Goal: Transaction & Acquisition: Purchase product/service

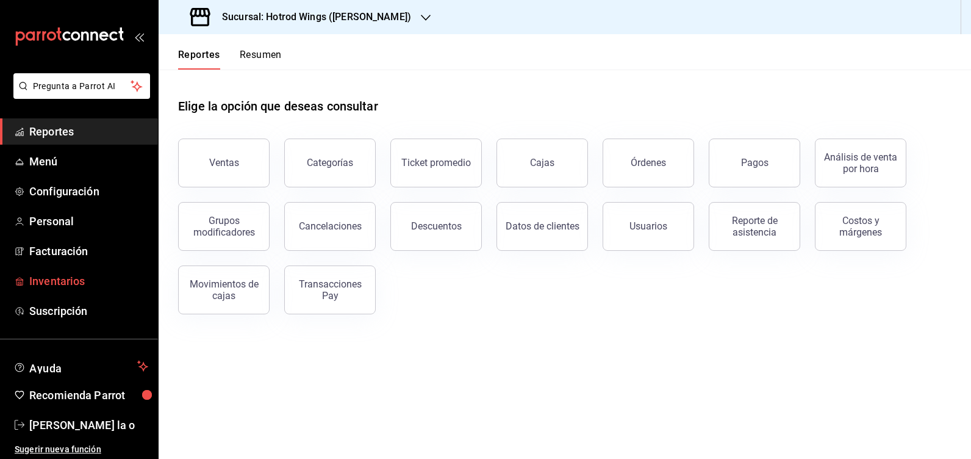
click at [73, 287] on span "Inventarios" at bounding box center [88, 281] width 119 height 16
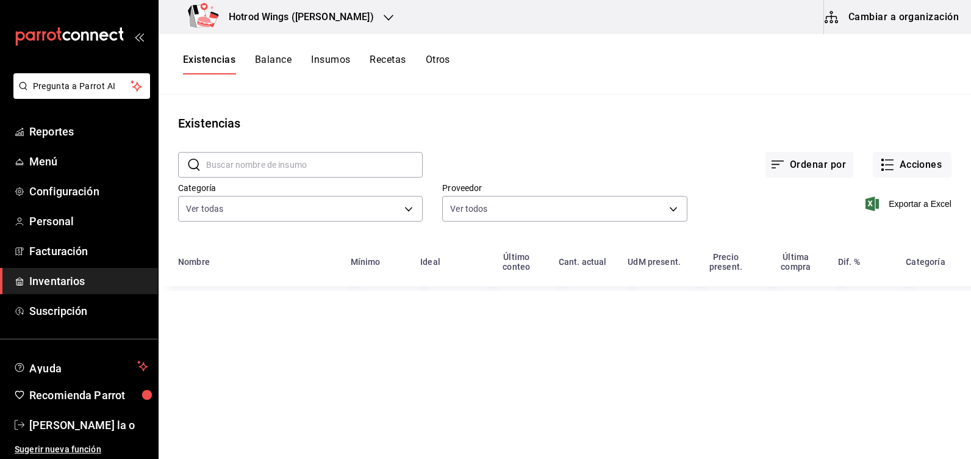
click at [384, 16] on icon "button" at bounding box center [389, 18] width 10 height 10
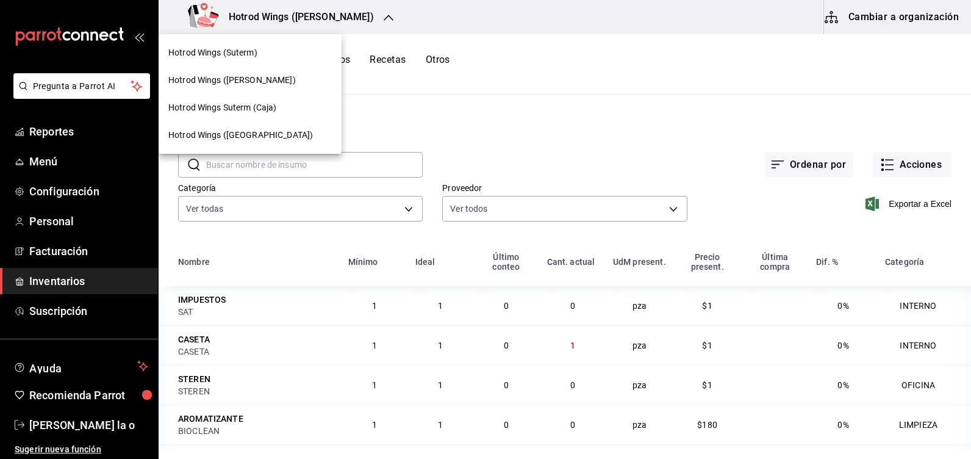
click at [232, 52] on span "Hotrod Wings (Suterm)" at bounding box center [212, 52] width 89 height 13
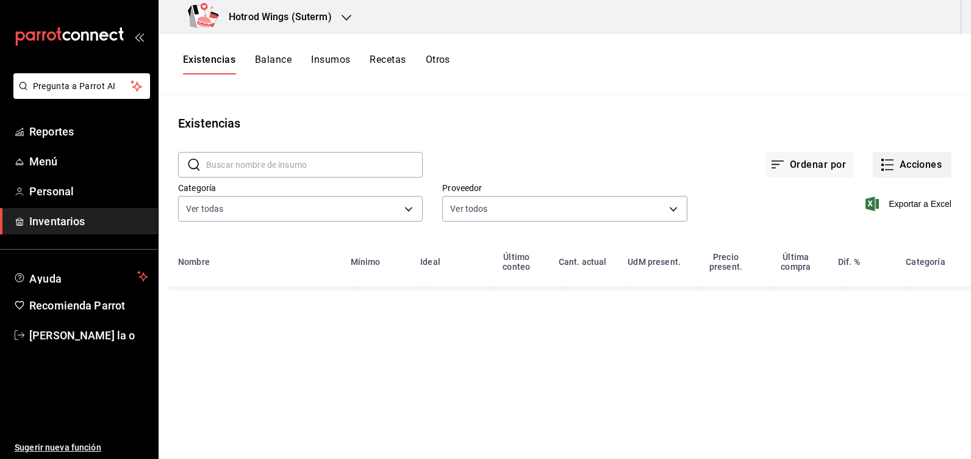
click at [907, 166] on button "Acciones" at bounding box center [912, 165] width 79 height 26
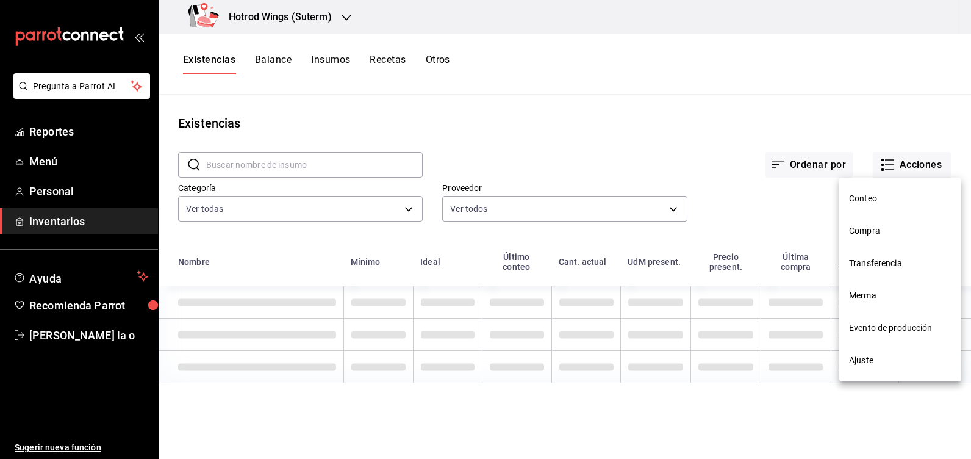
click at [856, 223] on li "Compra" at bounding box center [900, 231] width 122 height 32
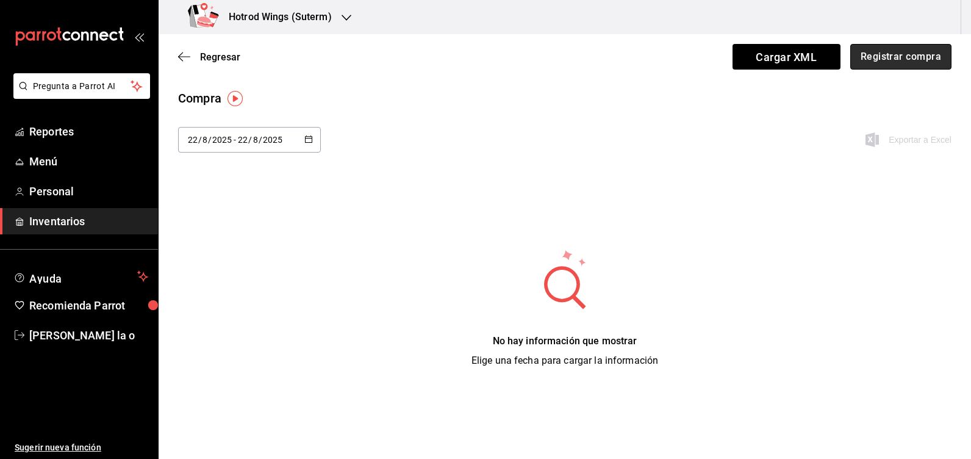
click at [891, 47] on button "Registrar compra" at bounding box center [900, 57] width 101 height 26
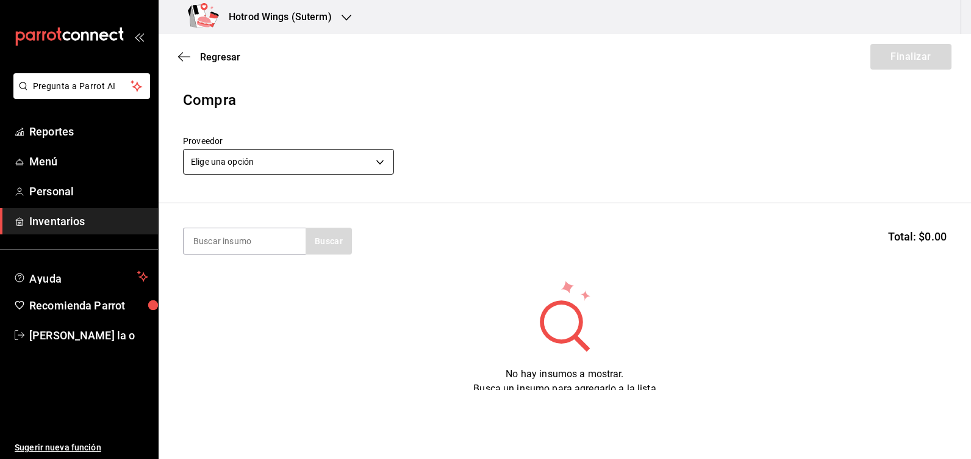
click at [384, 158] on body "Pregunta a Parrot AI Reportes Menú Personal Inventarios Ayuda Recomienda Parrot…" at bounding box center [485, 195] width 971 height 390
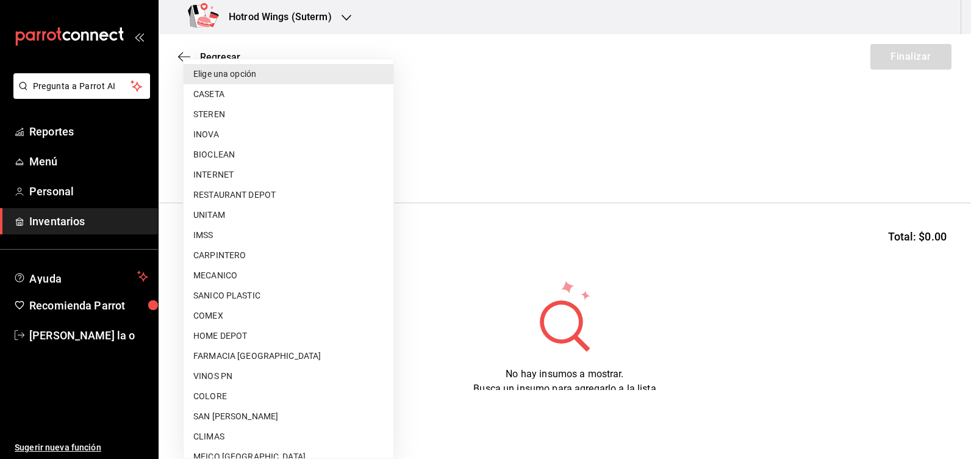
click at [211, 134] on li "INOVA" at bounding box center [289, 134] width 210 height 20
type input "ad8d09b1-959c-43bf-8489-799689255737"
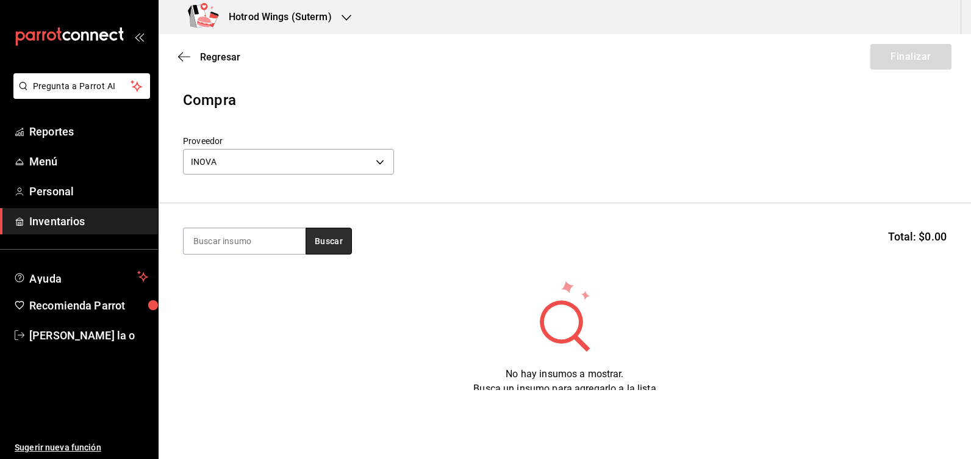
click at [316, 244] on button "Buscar" at bounding box center [329, 240] width 46 height 27
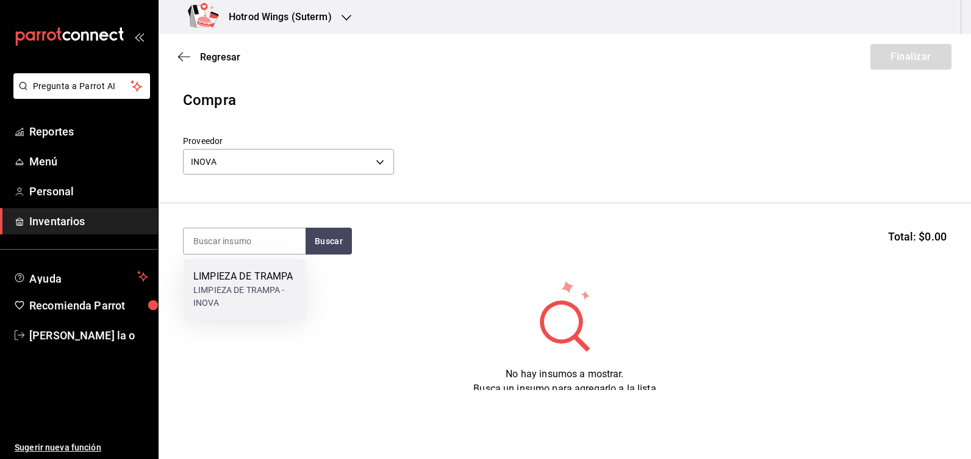
click at [259, 279] on div "LIMPIEZA DE TRAMPA" at bounding box center [244, 276] width 102 height 15
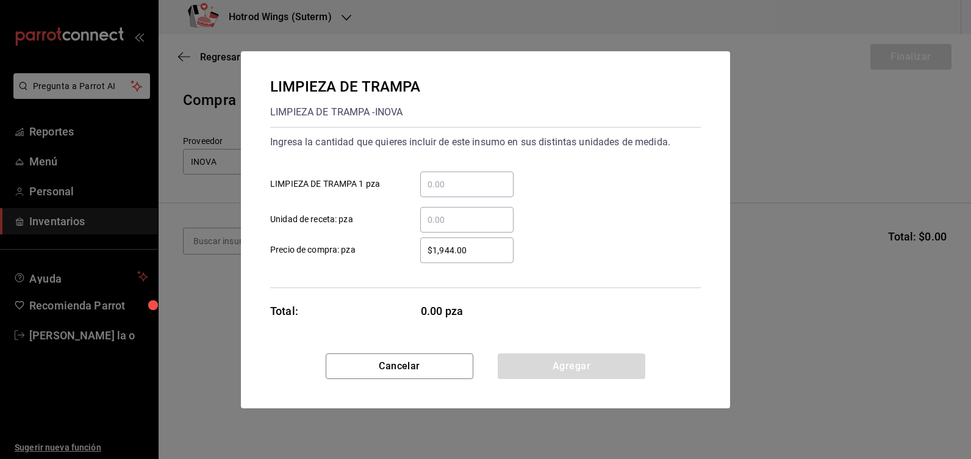
click at [450, 190] on input "​ LIMPIEZA DE TRAMPA 1 pza" at bounding box center [466, 184] width 93 height 15
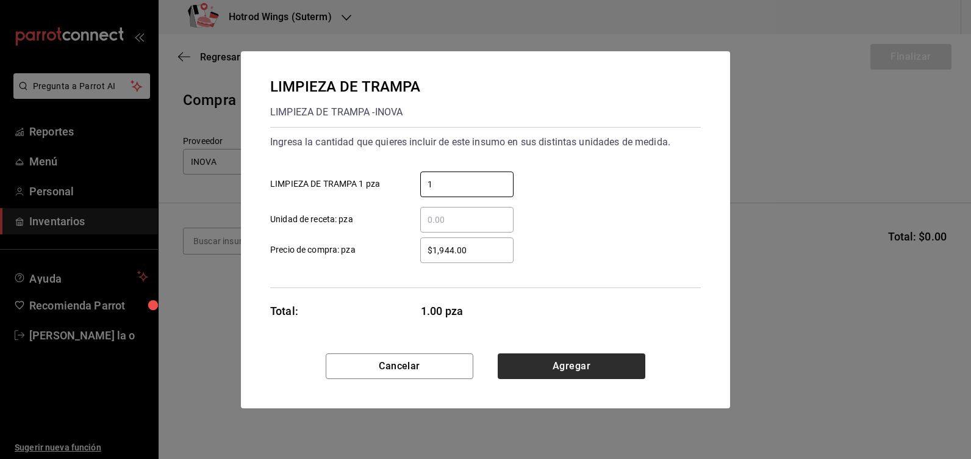
type input "1"
click at [551, 363] on button "Agregar" at bounding box center [572, 366] width 148 height 26
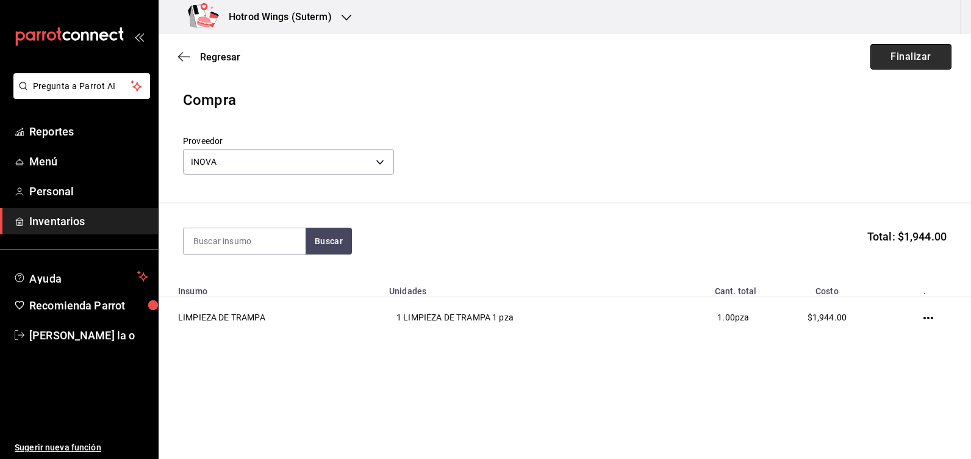
click at [893, 55] on button "Finalizar" at bounding box center [910, 57] width 81 height 26
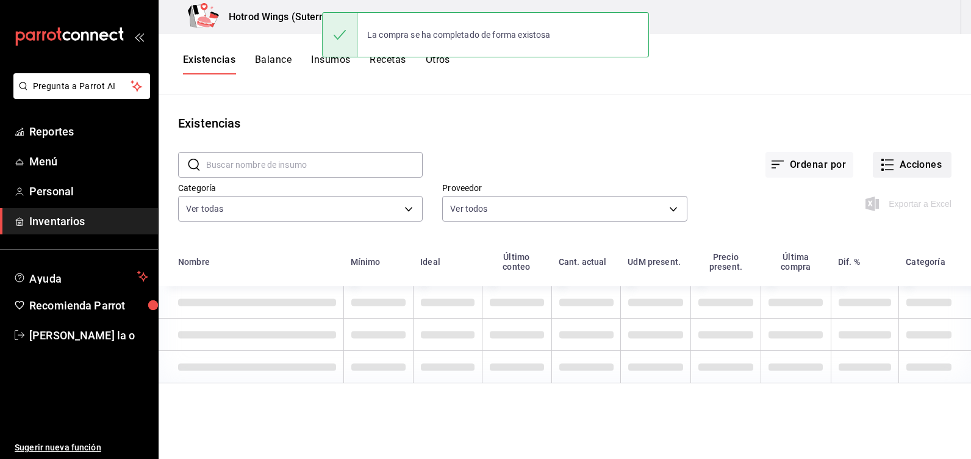
click at [909, 163] on button "Acciones" at bounding box center [912, 165] width 79 height 26
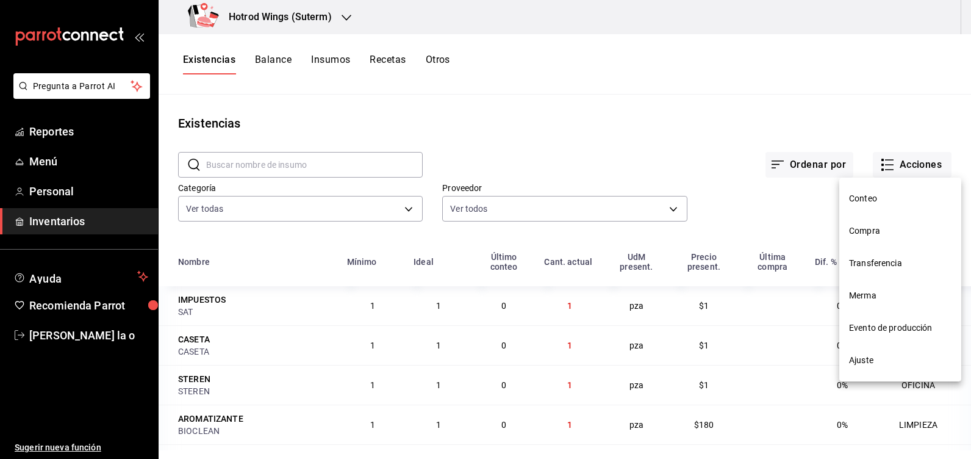
click at [883, 226] on span "Compra" at bounding box center [900, 230] width 102 height 13
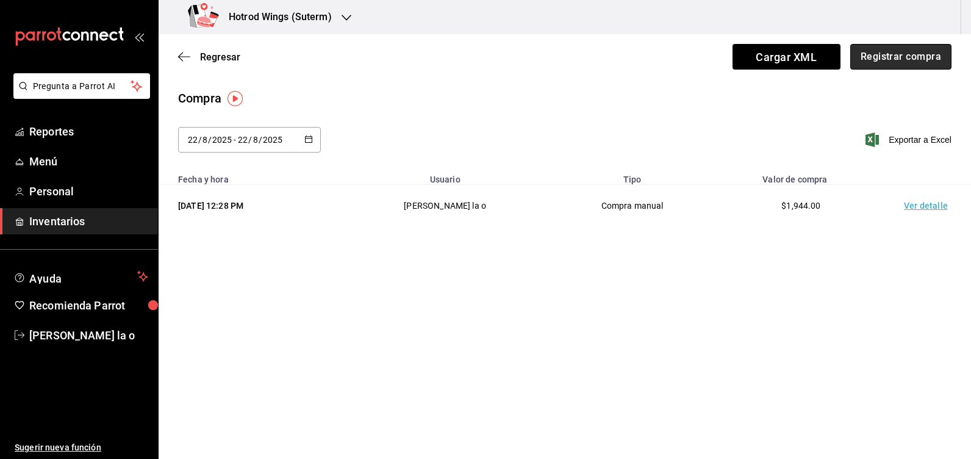
click at [917, 65] on button "Registrar compra" at bounding box center [900, 57] width 101 height 26
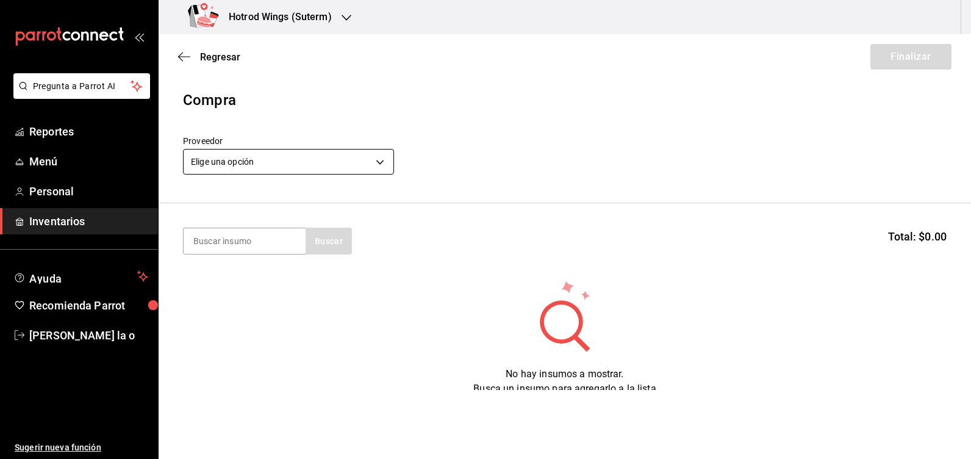
click at [386, 164] on body "Pregunta a Parrot AI Reportes Menú Personal Inventarios Ayuda Recomienda Parrot…" at bounding box center [485, 195] width 971 height 390
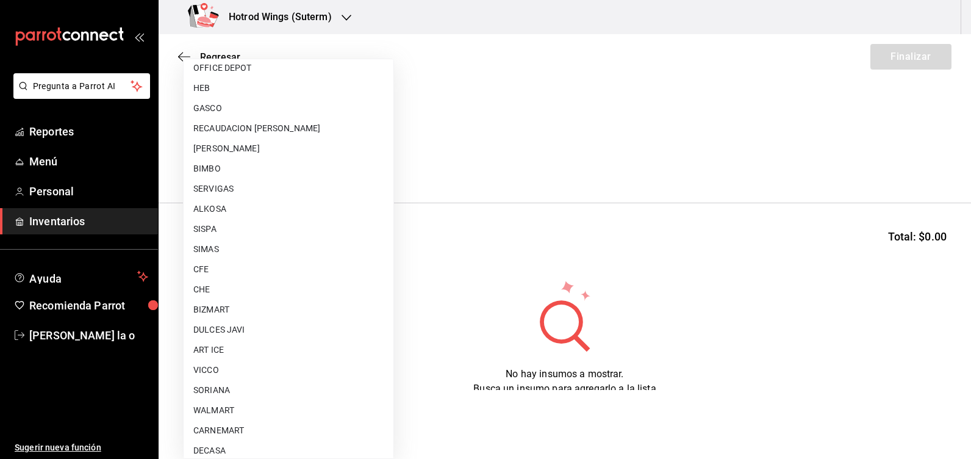
scroll to position [671, 0]
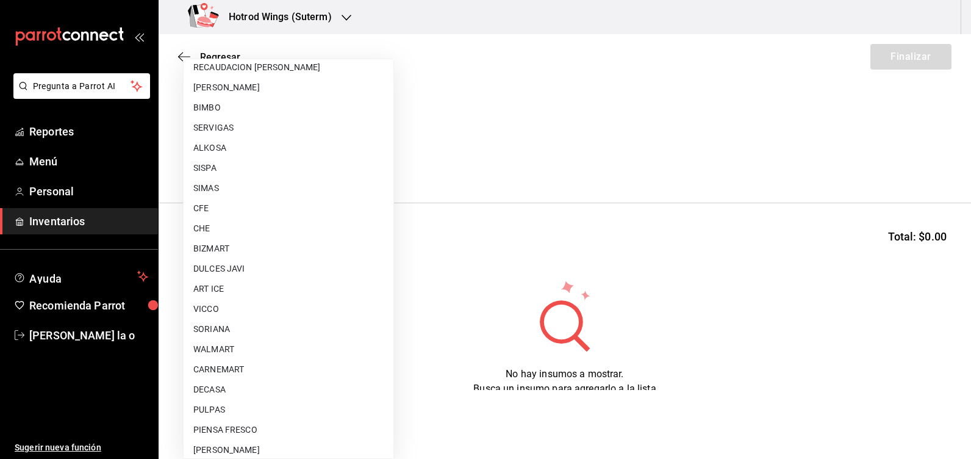
click at [235, 290] on li "ART ICE" at bounding box center [289, 289] width 210 height 20
type input "6bed690c-1dd1-42c9-8f2b-4ae3923f0828"
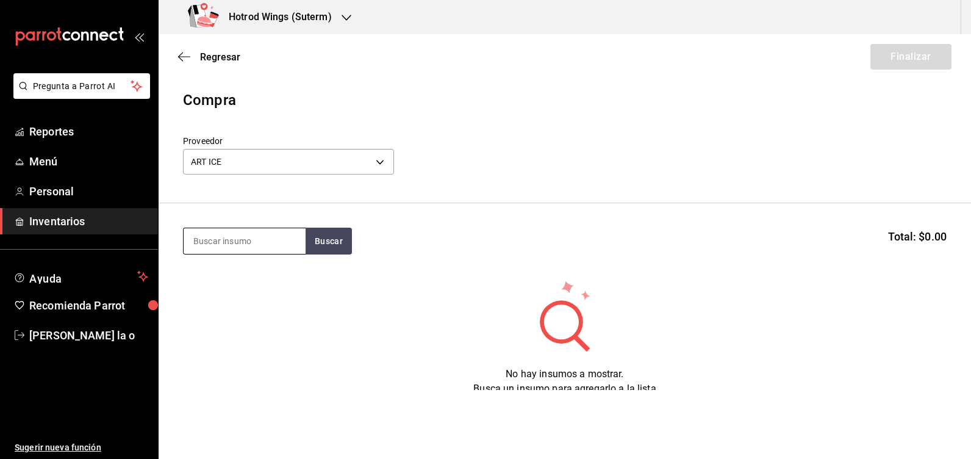
click at [238, 239] on input at bounding box center [245, 241] width 122 height 26
click at [336, 241] on button "Buscar" at bounding box center [329, 240] width 46 height 27
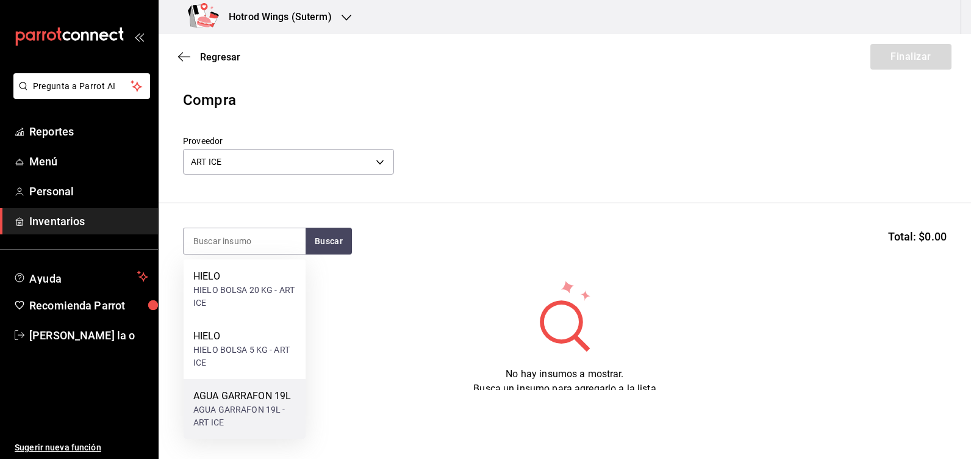
click at [227, 398] on div "AGUA GARRAFON 19L" at bounding box center [244, 395] width 102 height 15
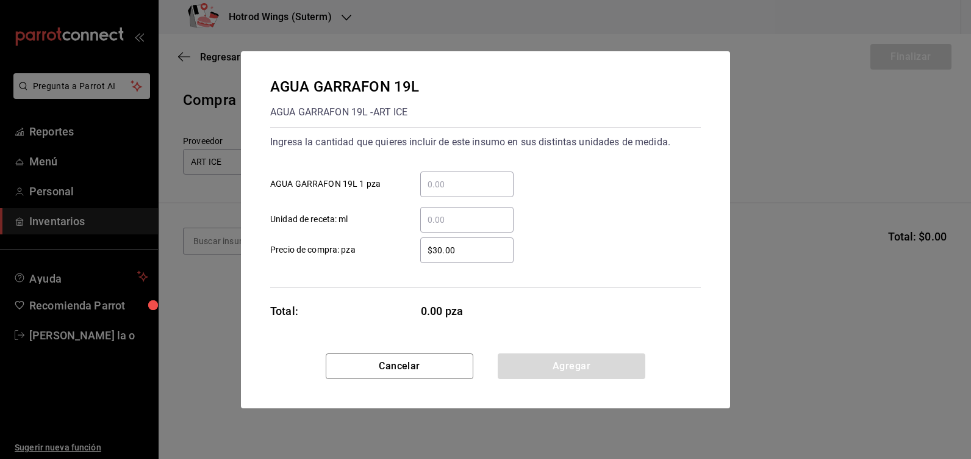
click at [451, 191] on div "​" at bounding box center [466, 184] width 93 height 26
click at [451, 191] on input "​ AGUA GARRAFON 19L 1 pza" at bounding box center [466, 184] width 93 height 15
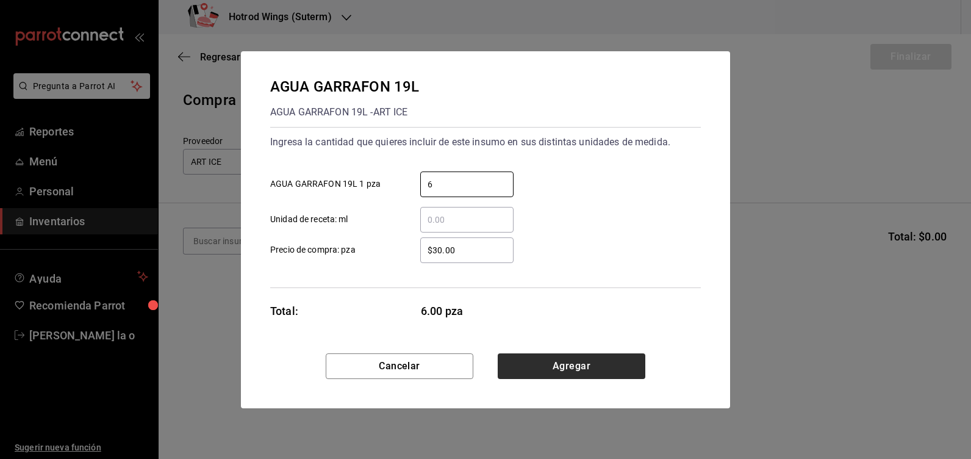
type input "6"
click at [572, 354] on button "Agregar" at bounding box center [572, 366] width 148 height 26
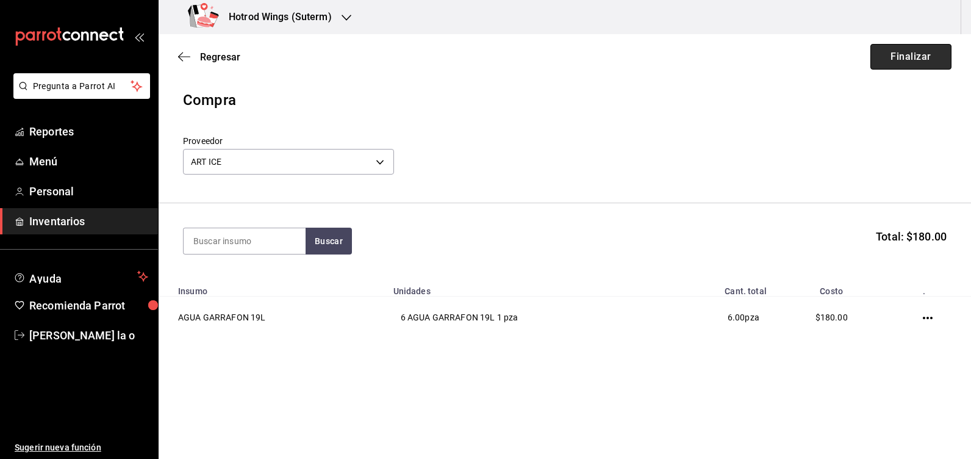
click at [921, 54] on button "Finalizar" at bounding box center [910, 57] width 81 height 26
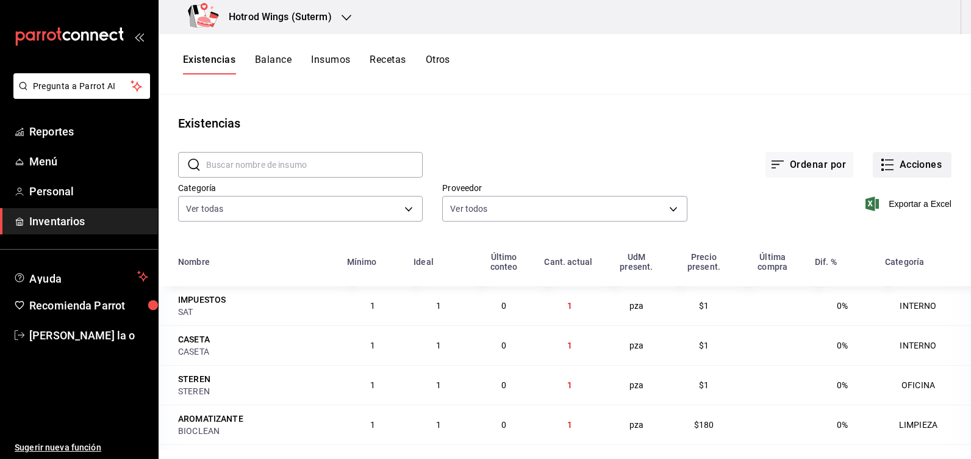
click at [896, 164] on button "Acciones" at bounding box center [912, 165] width 79 height 26
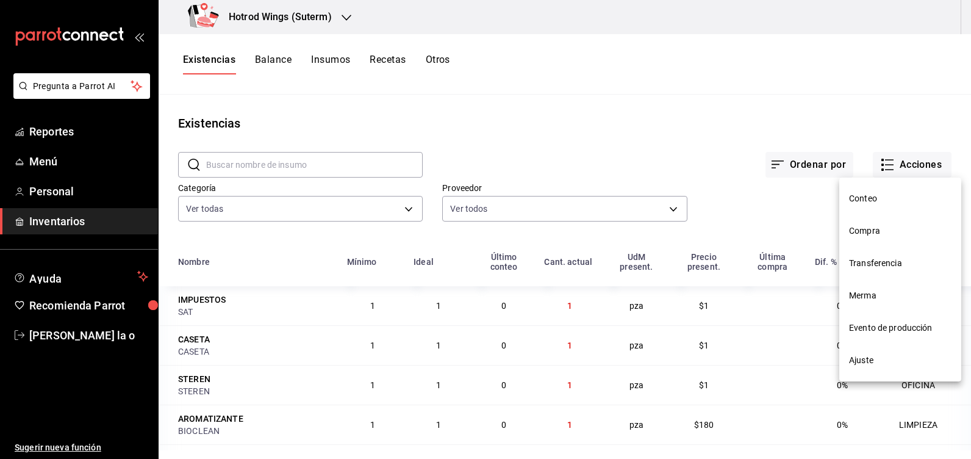
click at [884, 226] on span "Compra" at bounding box center [900, 230] width 102 height 13
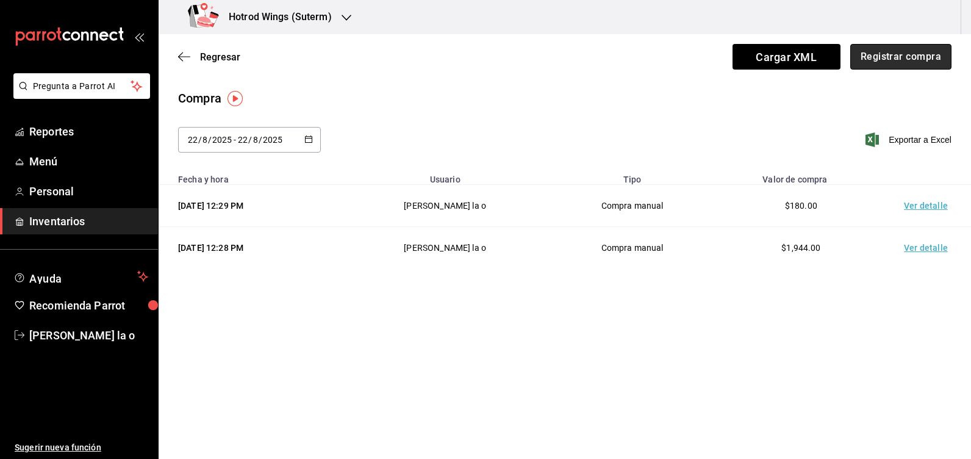
click at [887, 64] on button "Registrar compra" at bounding box center [900, 57] width 101 height 26
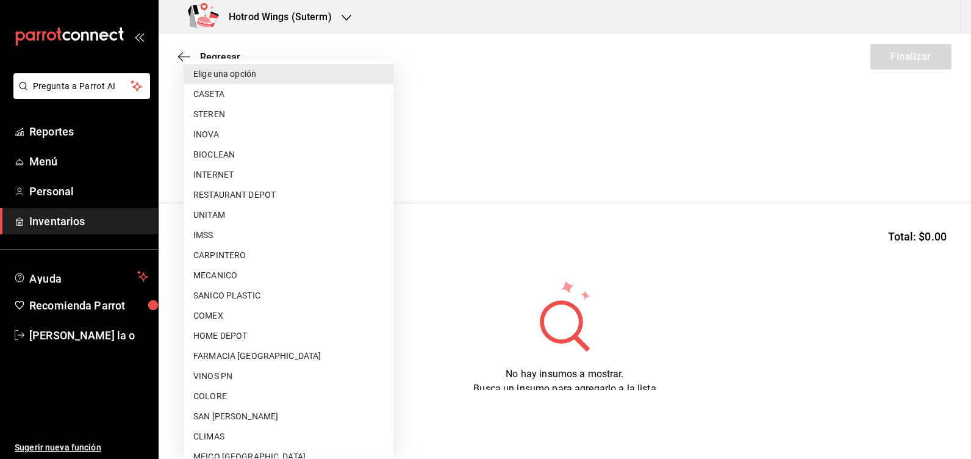
click at [386, 166] on body "Pregunta a Parrot AI Reportes Menú Personal Inventarios Ayuda Recomienda Parrot…" at bounding box center [485, 195] width 971 height 390
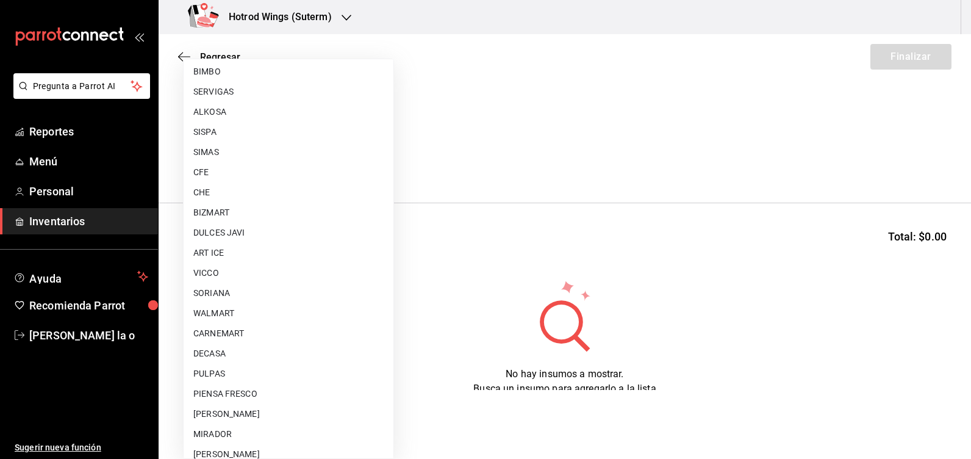
scroll to position [818, 0]
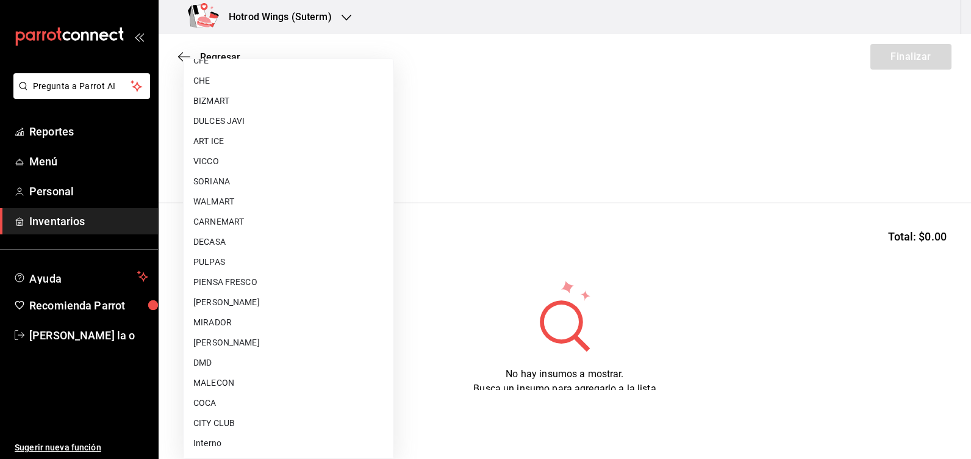
click at [193, 361] on li "DMD" at bounding box center [289, 362] width 210 height 20
type input "439b44dd-605b-44ca-bbd3-ac14e7d8c4e8"
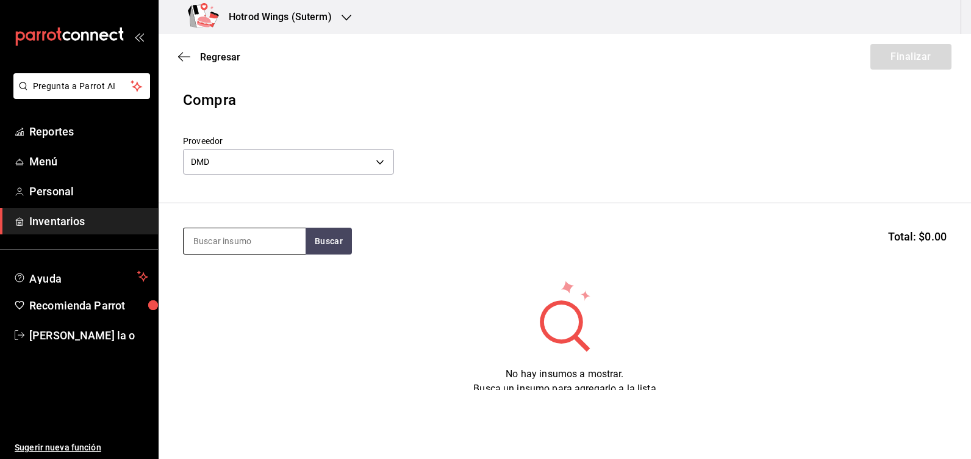
click at [237, 243] on input at bounding box center [245, 241] width 122 height 26
type input "sanita"
click at [337, 245] on button "Buscar" at bounding box center [329, 240] width 46 height 27
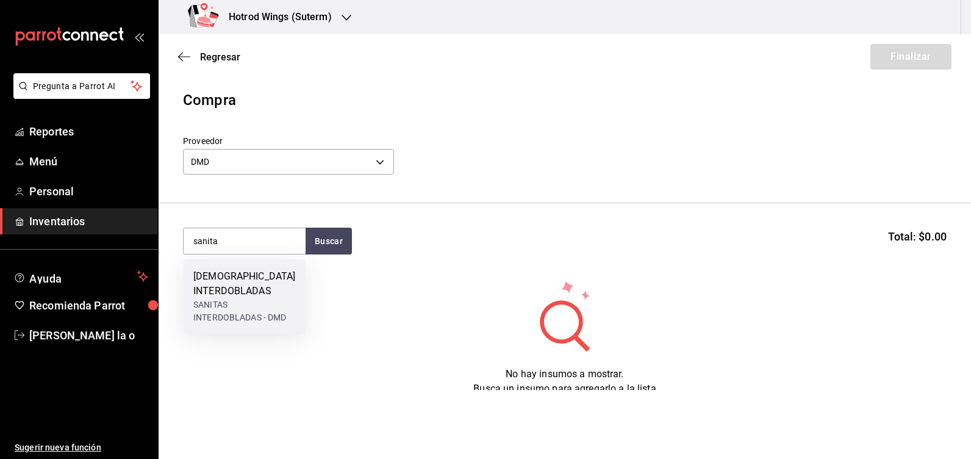
click at [248, 291] on div "[DEMOGRAPHIC_DATA] INTERDOBLADAS" at bounding box center [244, 283] width 102 height 29
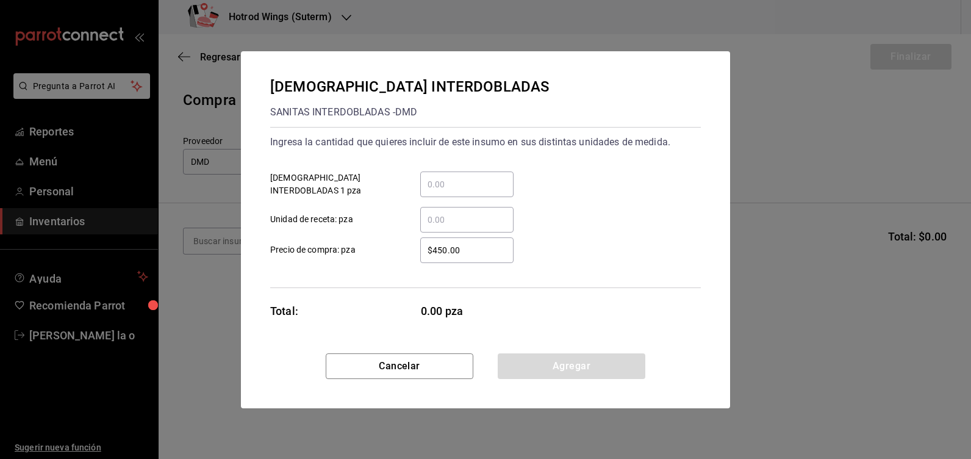
click at [437, 185] on input "​ SANITAS INTERDOBLADAS 1 pza" at bounding box center [466, 184] width 93 height 15
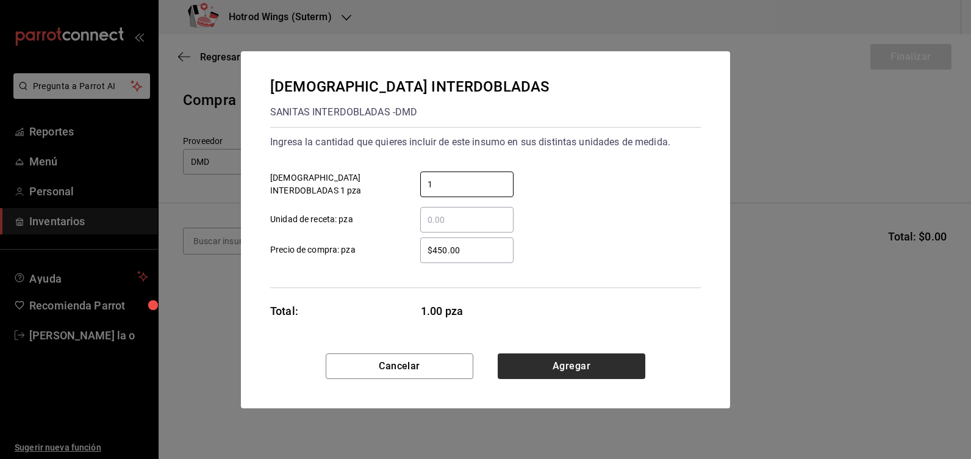
type input "1"
click at [544, 356] on button "Agregar" at bounding box center [572, 366] width 148 height 26
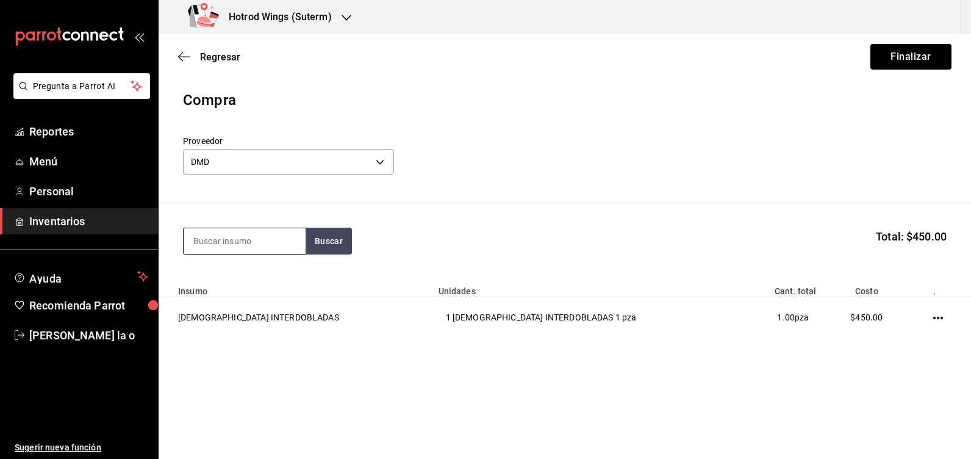
click at [226, 248] on input at bounding box center [245, 241] width 122 height 26
type input "tenedor"
click at [346, 242] on button "Buscar" at bounding box center [329, 240] width 46 height 27
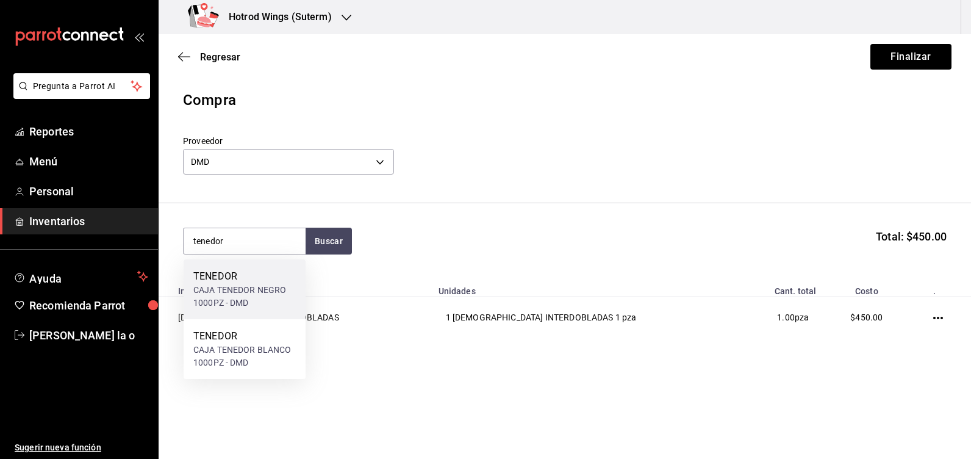
click at [252, 294] on div "CAJA TENEDOR NEGRO 1000PZ - DMD" at bounding box center [244, 297] width 102 height 26
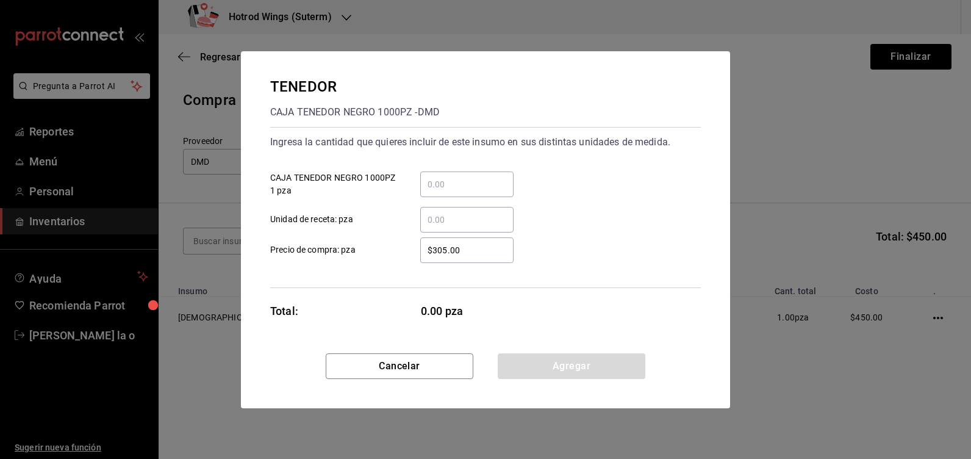
click at [445, 190] on input "​ CAJA TENEDOR NEGRO 1000PZ 1 pza" at bounding box center [466, 184] width 93 height 15
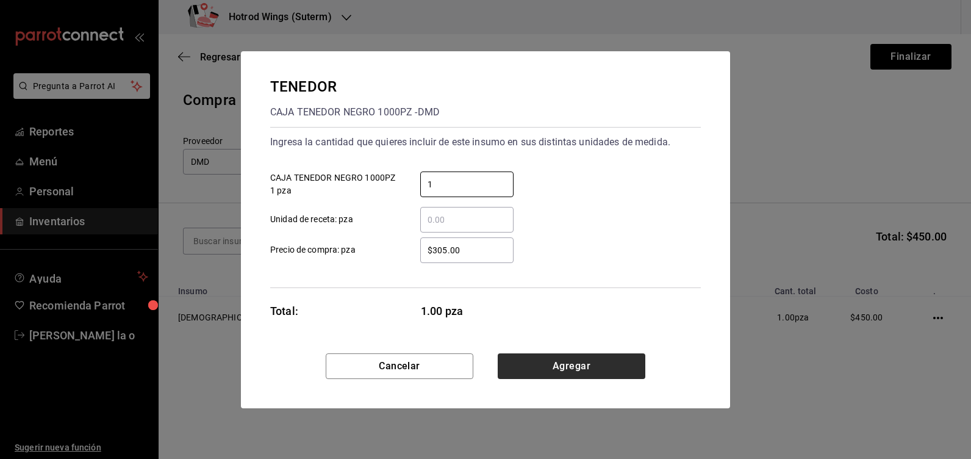
type input "1"
click at [559, 370] on button "Agregar" at bounding box center [572, 366] width 148 height 26
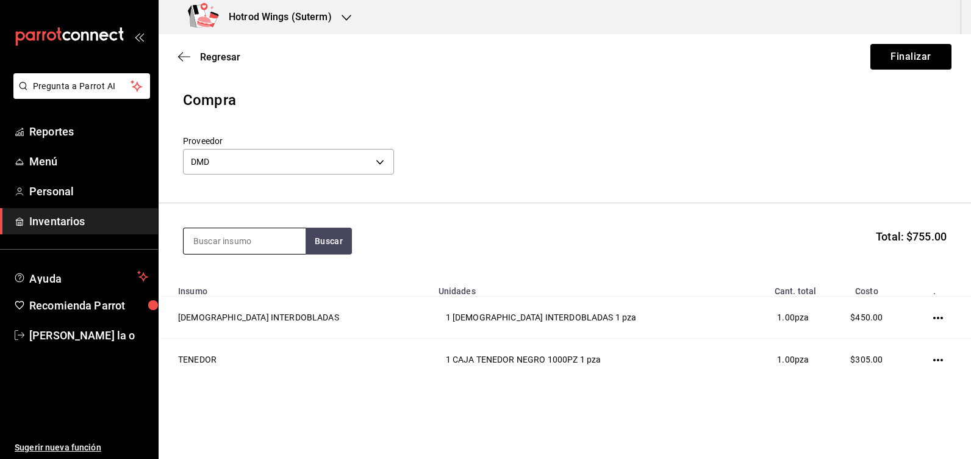
click at [193, 237] on input at bounding box center [245, 241] width 122 height 26
type input "tajin"
click at [328, 247] on button "Buscar" at bounding box center [329, 240] width 46 height 27
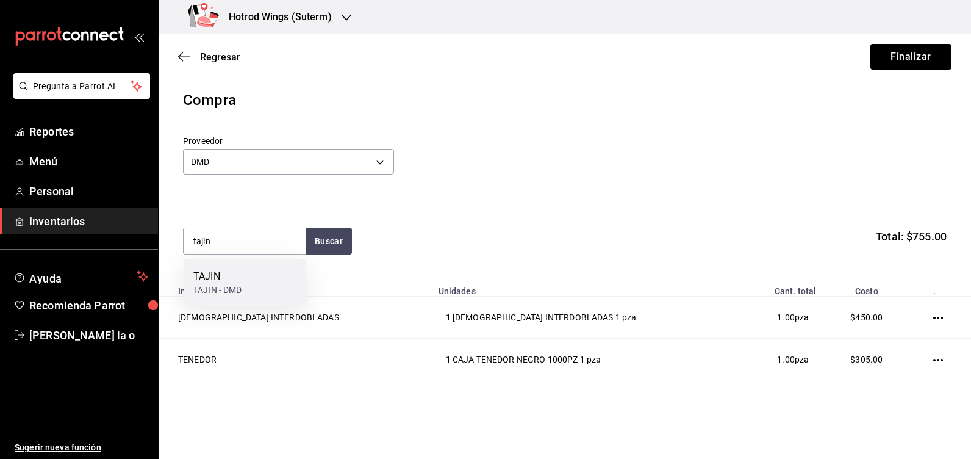
click at [262, 269] on div "TAJIN TAJIN - DMD" at bounding box center [245, 282] width 122 height 47
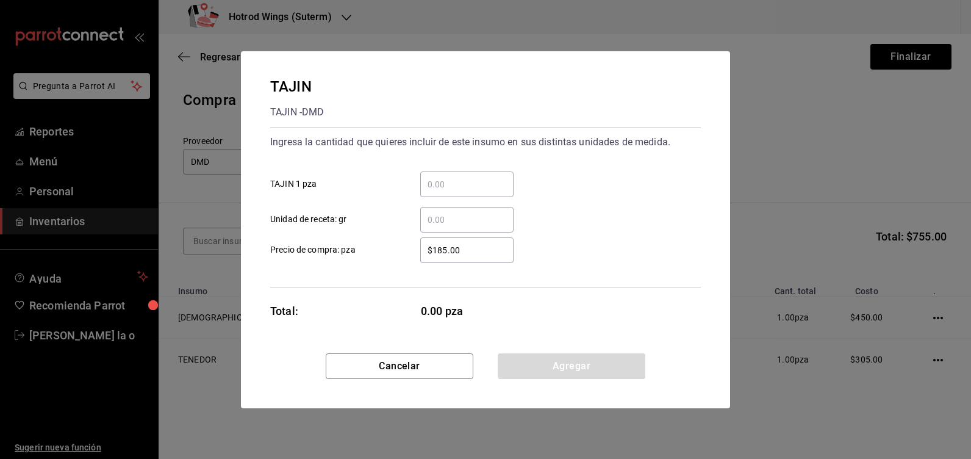
click at [454, 190] on input "​ TAJIN 1 pza" at bounding box center [466, 184] width 93 height 15
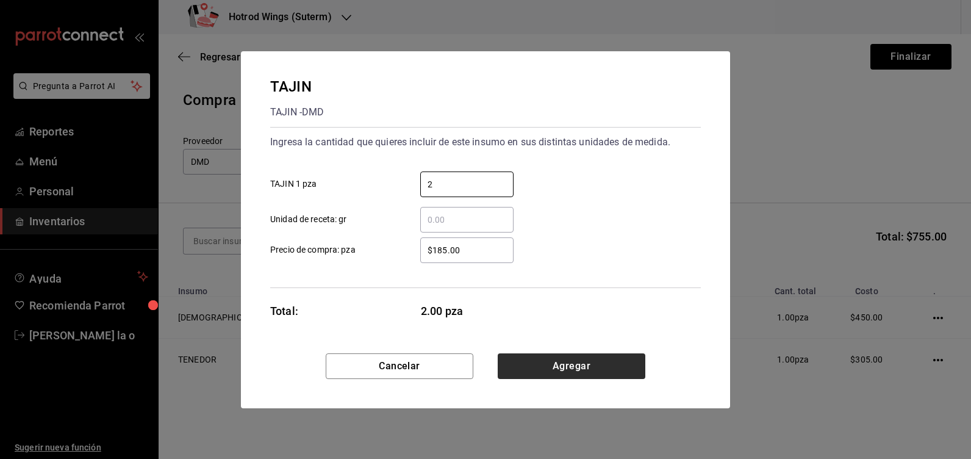
type input "2"
click at [617, 375] on button "Agregar" at bounding box center [572, 366] width 148 height 26
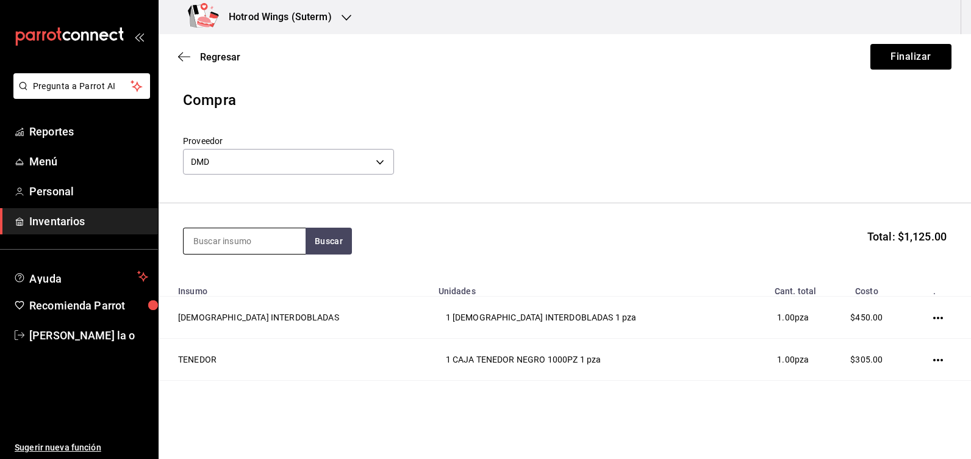
click at [221, 244] on input at bounding box center [245, 241] width 122 height 26
type input "8x8"
click at [343, 243] on button "Buscar" at bounding box center [329, 240] width 46 height 27
click at [234, 277] on div "8X8 LISO BIO" at bounding box center [244, 276] width 102 height 15
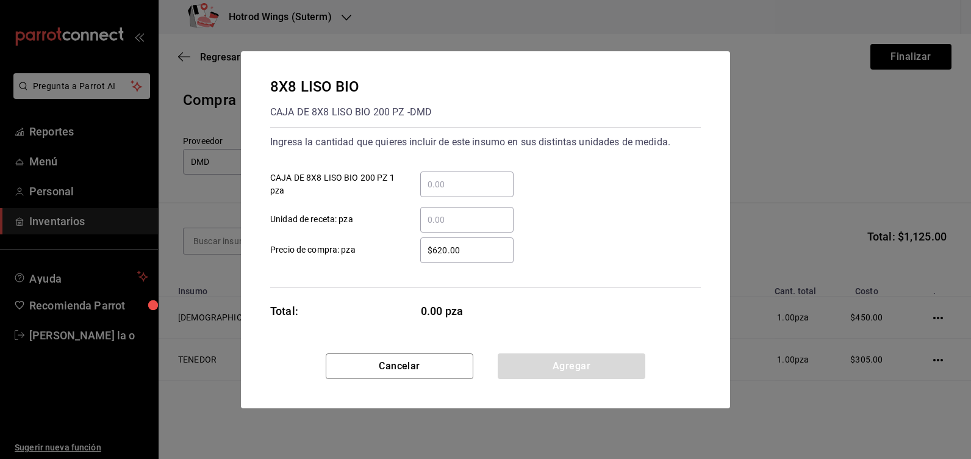
click at [434, 188] on input "​ CAJA DE 8X8 LISO BIO 200 PZ 1 pza" at bounding box center [466, 184] width 93 height 15
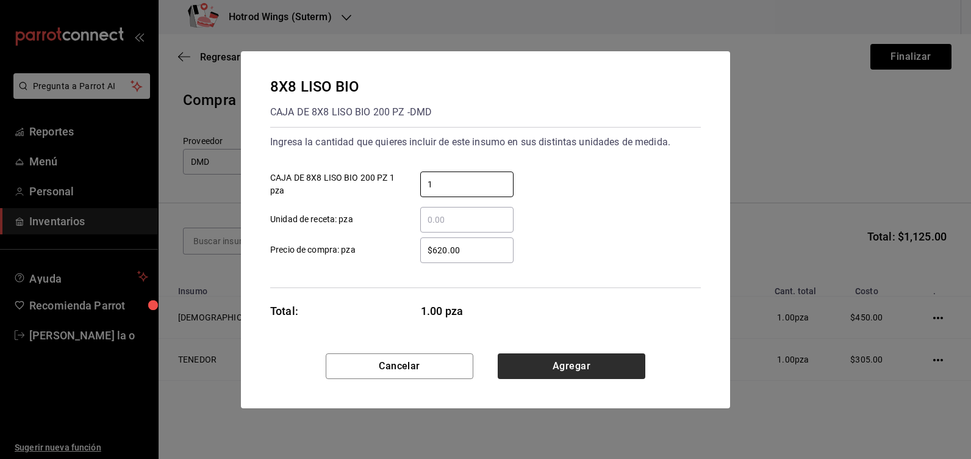
type input "1"
click at [559, 363] on button "Agregar" at bounding box center [572, 366] width 148 height 26
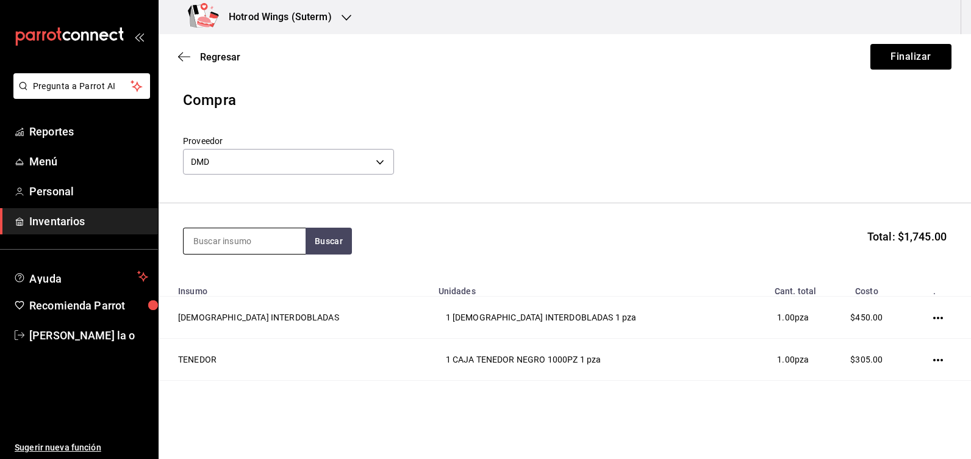
click at [246, 247] on input at bounding box center [245, 241] width 122 height 26
type input "tapa"
click at [330, 234] on button "Buscar" at bounding box center [329, 240] width 46 height 27
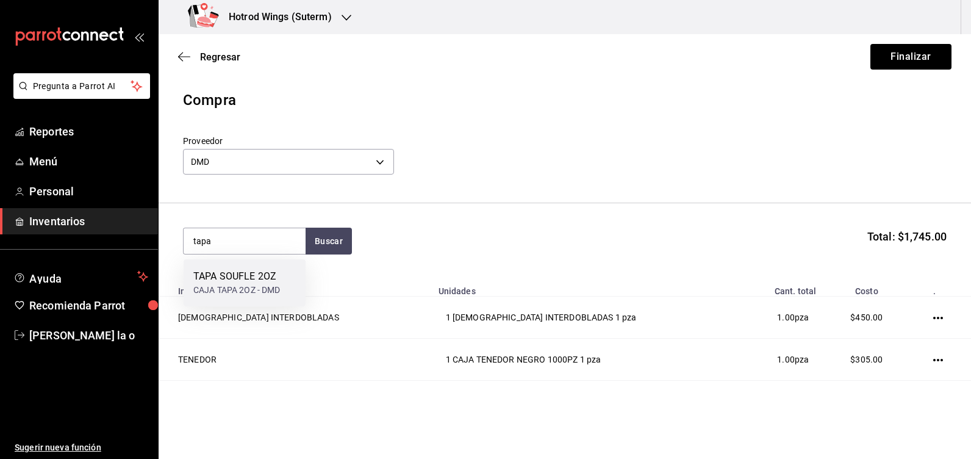
click at [257, 270] on div "TAPA SOUFLE 2OZ" at bounding box center [236, 276] width 87 height 15
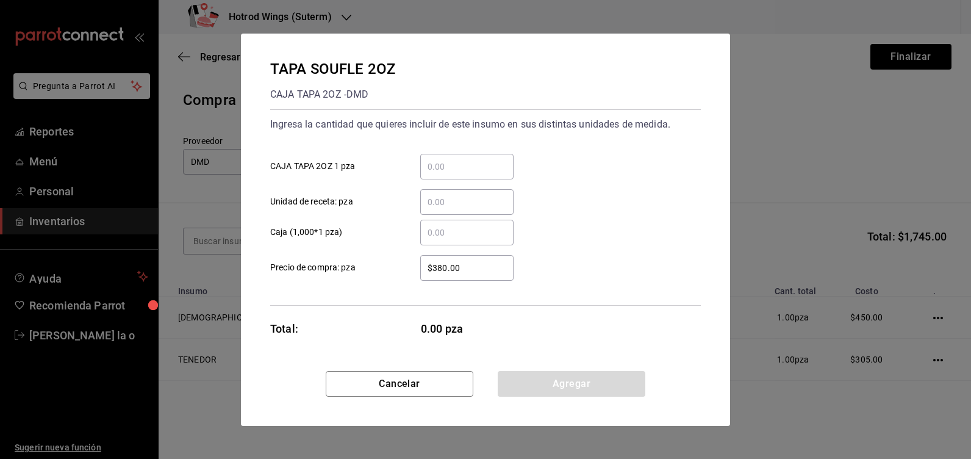
click at [444, 170] on input "​ CAJA TAPA 2OZ 1 pza" at bounding box center [466, 166] width 93 height 15
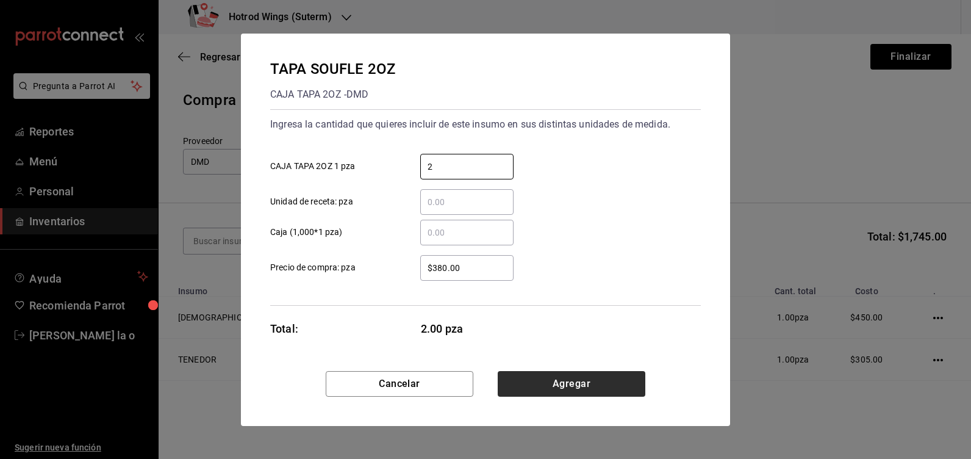
type input "2"
click at [576, 379] on button "Agregar" at bounding box center [572, 384] width 148 height 26
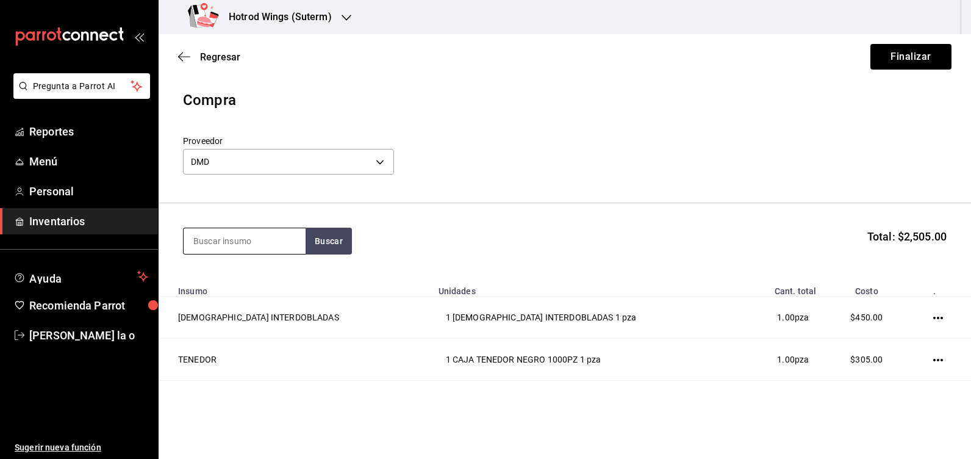
click at [230, 246] on input at bounding box center [245, 241] width 122 height 26
click at [337, 246] on button "Buscar" at bounding box center [329, 240] width 46 height 27
click at [329, 234] on button "Buscar" at bounding box center [329, 240] width 46 height 27
type input "ajo"
click at [329, 234] on button "Buscar" at bounding box center [329, 240] width 46 height 27
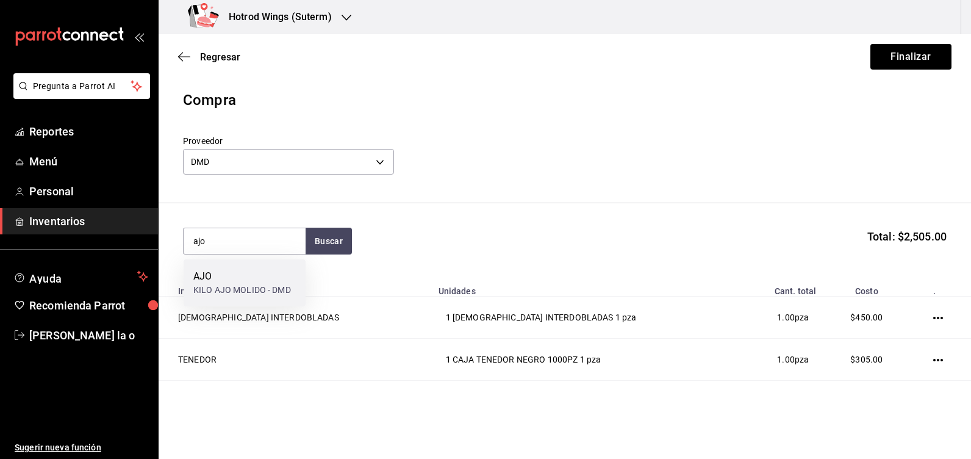
click at [259, 279] on div "AJO" at bounding box center [242, 276] width 98 height 15
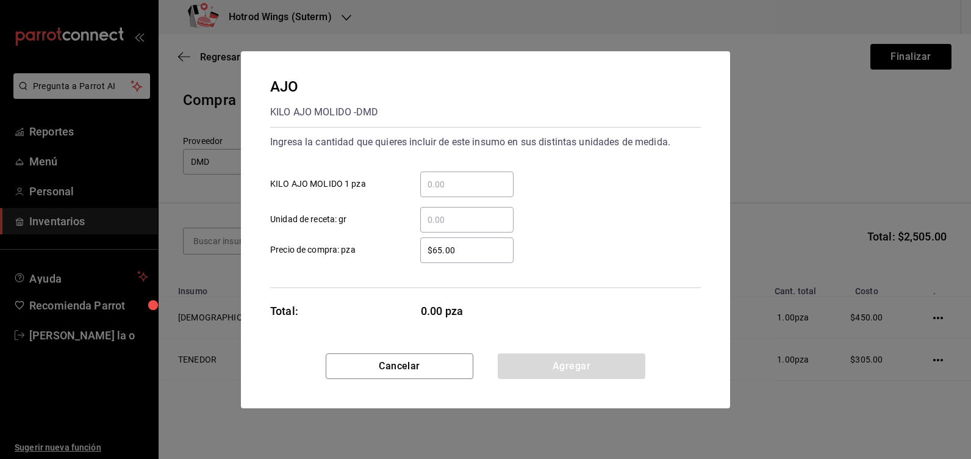
click at [450, 180] on input "​ KILO AJO MOLIDO 1 pza" at bounding box center [466, 184] width 93 height 15
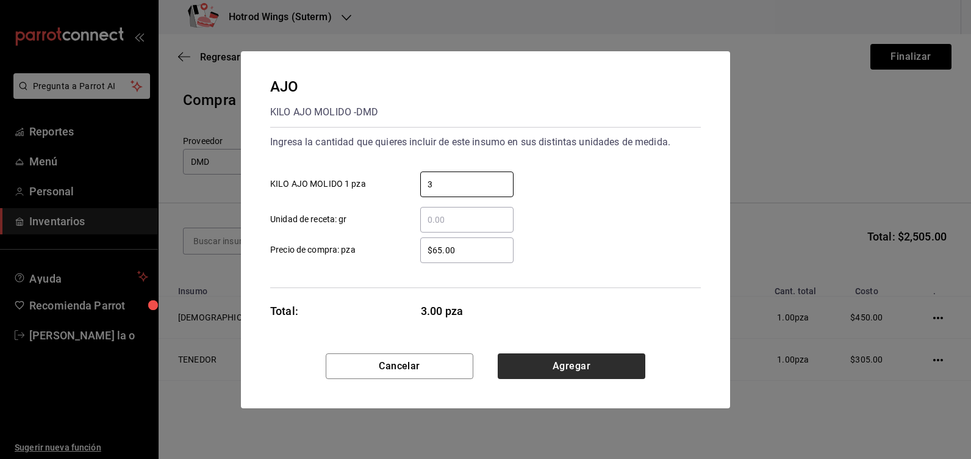
type input "3"
click at [554, 362] on button "Agregar" at bounding box center [572, 366] width 148 height 26
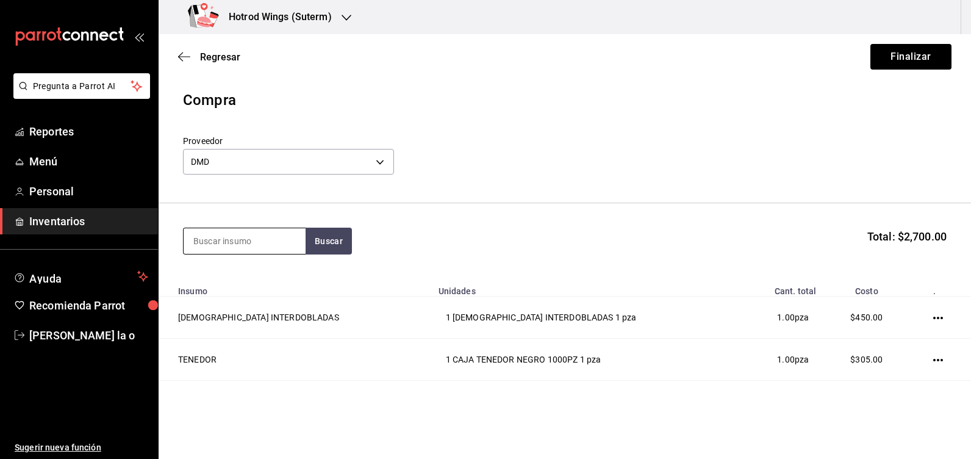
click at [201, 238] on input at bounding box center [245, 241] width 122 height 26
type input "clam"
click at [334, 243] on button "Buscar" at bounding box center [329, 240] width 46 height 27
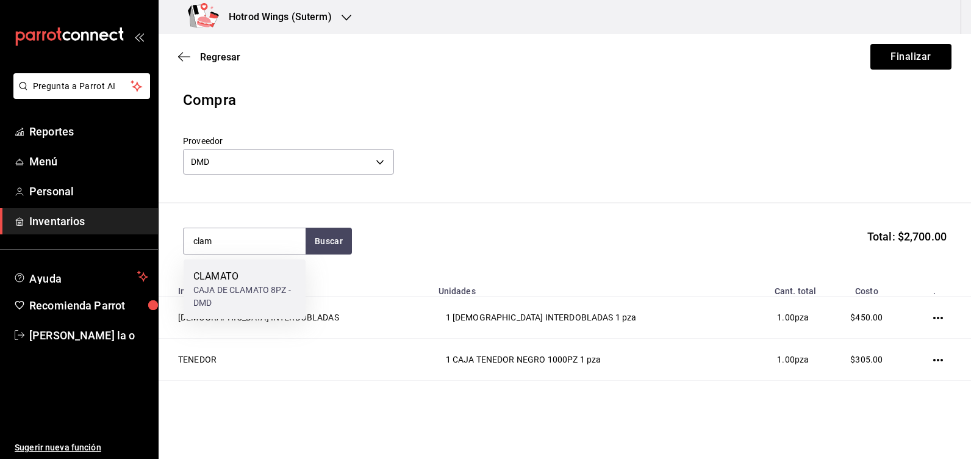
click at [278, 290] on div "CAJA DE CLAMATO 8PZ - DMD" at bounding box center [244, 297] width 102 height 26
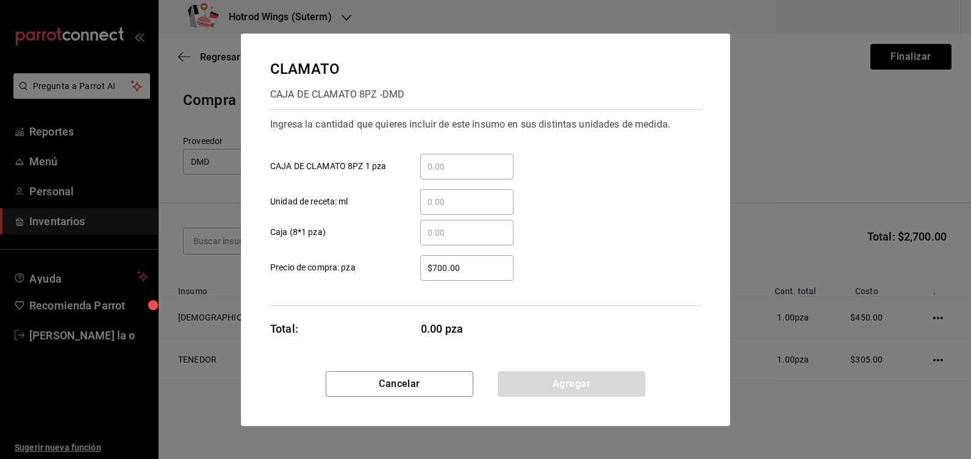
click at [443, 164] on input "​ CAJA DE CLAMATO 8PZ 1 pza" at bounding box center [466, 166] width 93 height 15
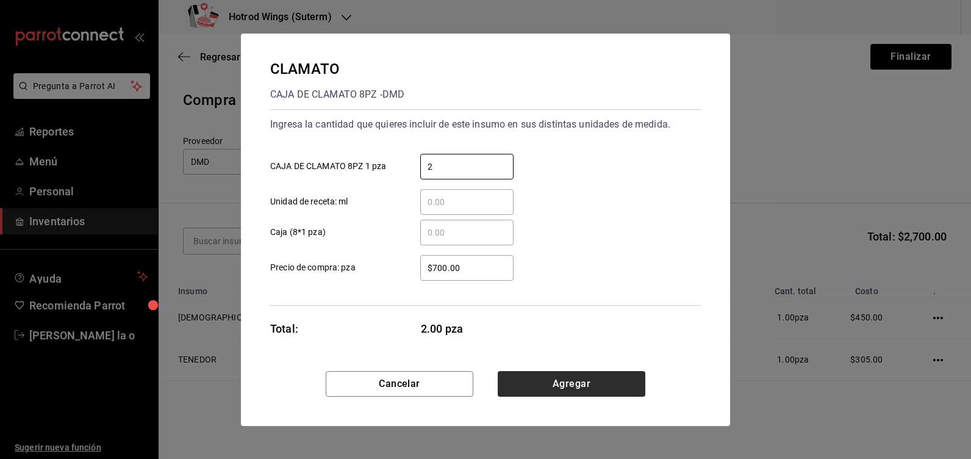
type input "2"
click at [555, 385] on button "Agregar" at bounding box center [572, 384] width 148 height 26
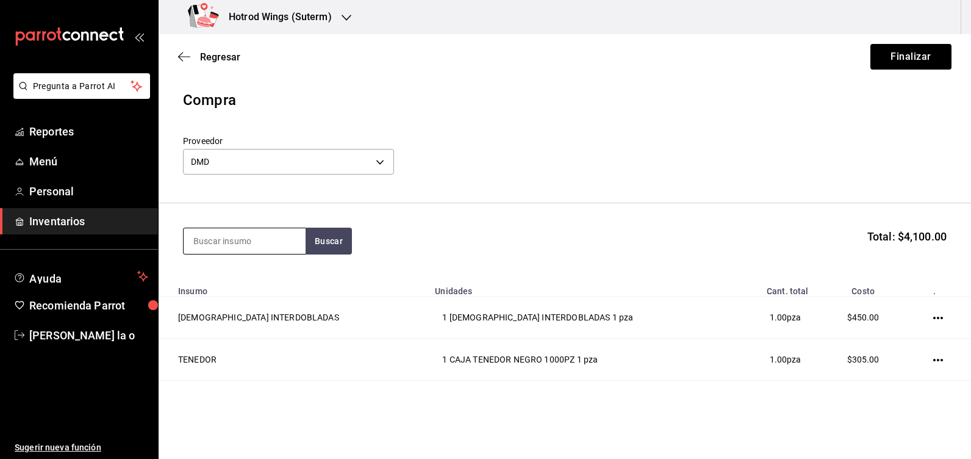
click at [193, 247] on input at bounding box center [245, 241] width 122 height 26
type input "basura"
click at [333, 238] on button "Buscar" at bounding box center [329, 240] width 46 height 27
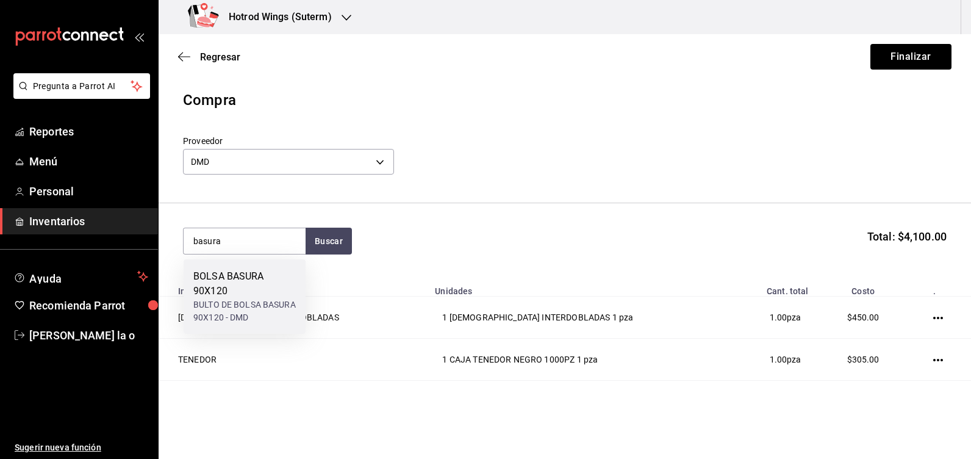
click at [274, 277] on div "BOLSA BASURA 90X120" at bounding box center [244, 283] width 102 height 29
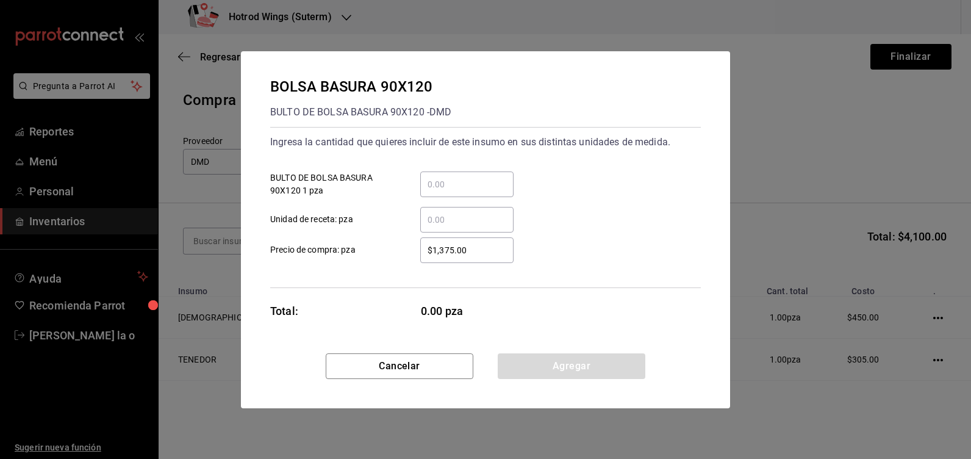
click at [437, 181] on input "​ BULTO DE BOLSA BASURA 90X120 1 pza" at bounding box center [466, 184] width 93 height 15
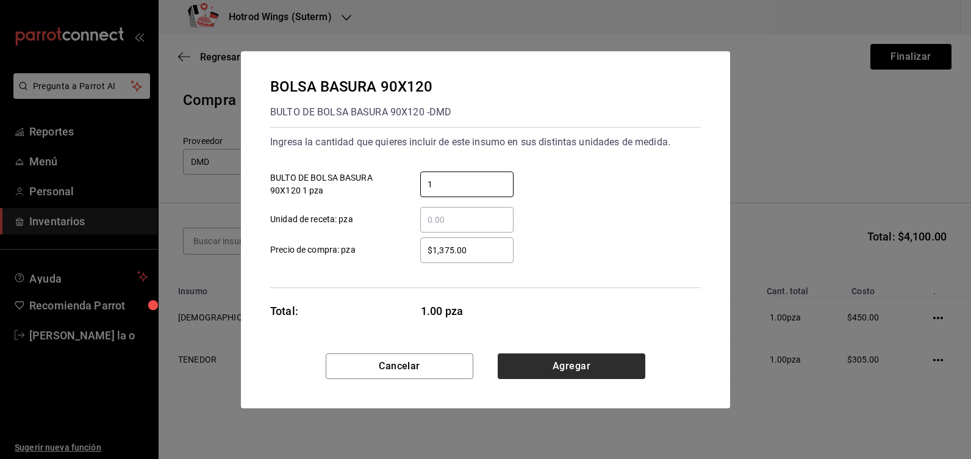
type input "1"
click at [594, 370] on button "Agregar" at bounding box center [572, 366] width 148 height 26
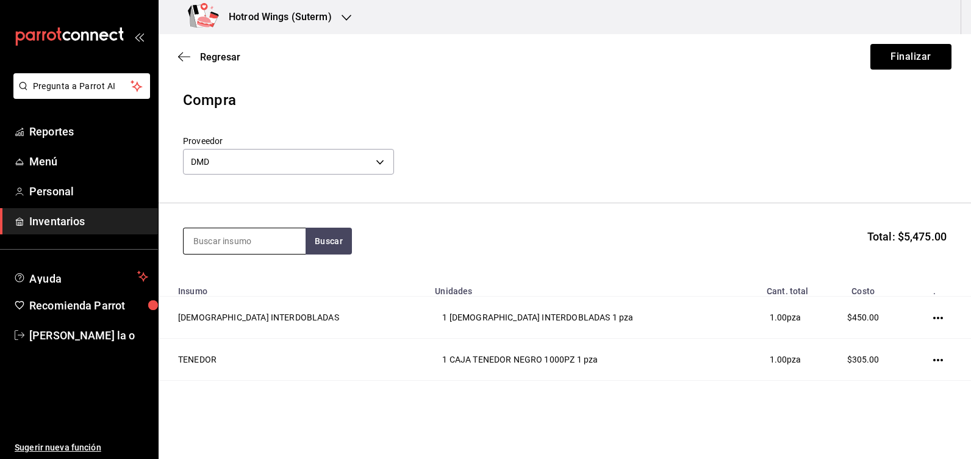
click at [209, 245] on input at bounding box center [245, 241] width 122 height 26
type input "canela"
click at [337, 234] on button "Buscar" at bounding box center [329, 240] width 46 height 27
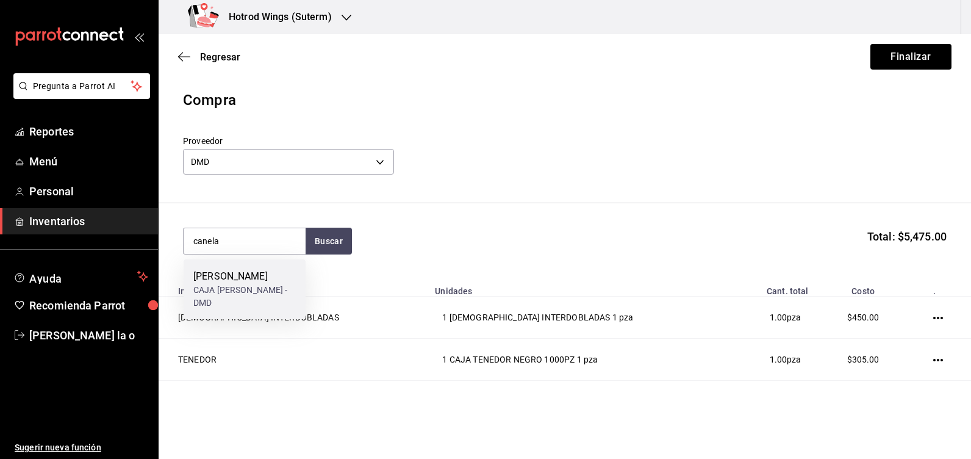
click at [266, 288] on div "CAJA [PERSON_NAME] - DMD" at bounding box center [244, 297] width 102 height 26
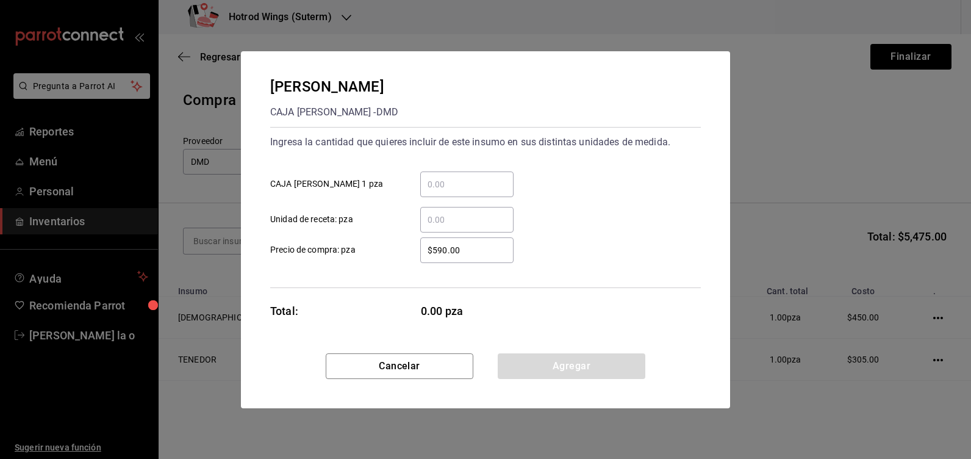
click at [440, 191] on input "​ CAJA [PERSON_NAME] 1 pza" at bounding box center [466, 184] width 93 height 15
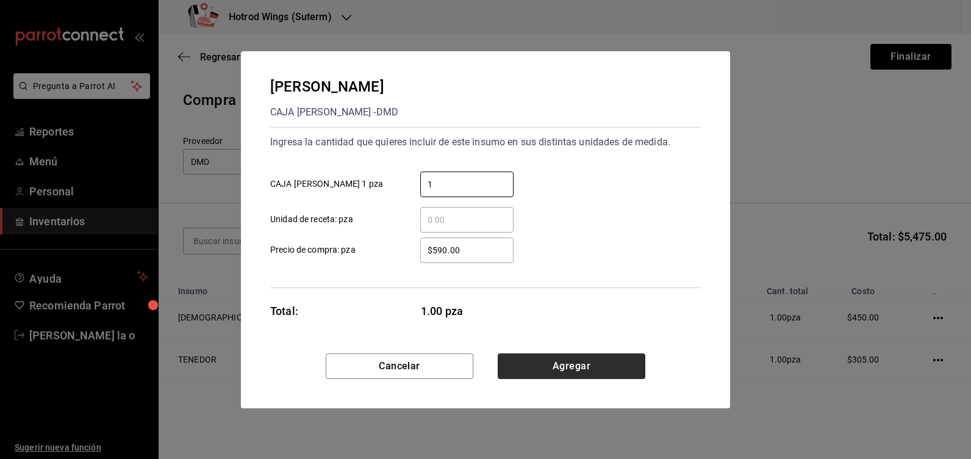
type input "1"
click at [565, 369] on button "Agregar" at bounding box center [572, 366] width 148 height 26
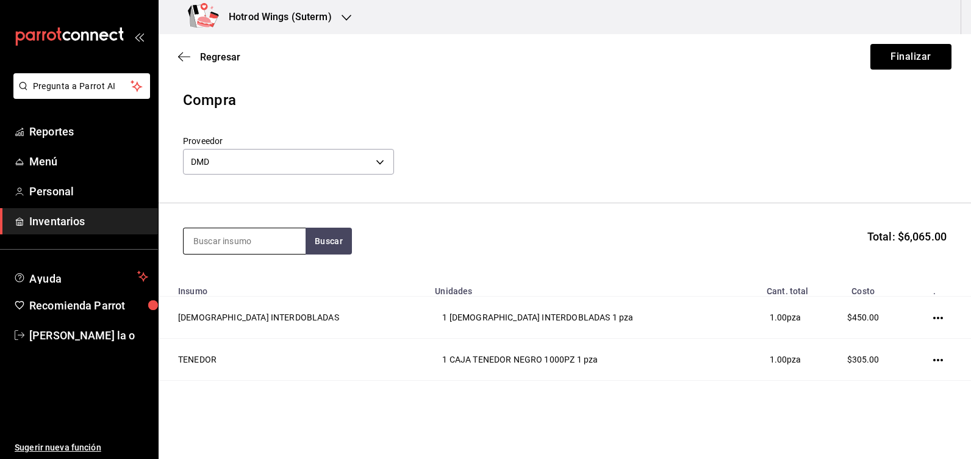
click at [201, 235] on input at bounding box center [245, 241] width 122 height 26
type input "tarugo"
click at [346, 240] on button "Buscar" at bounding box center [329, 240] width 46 height 27
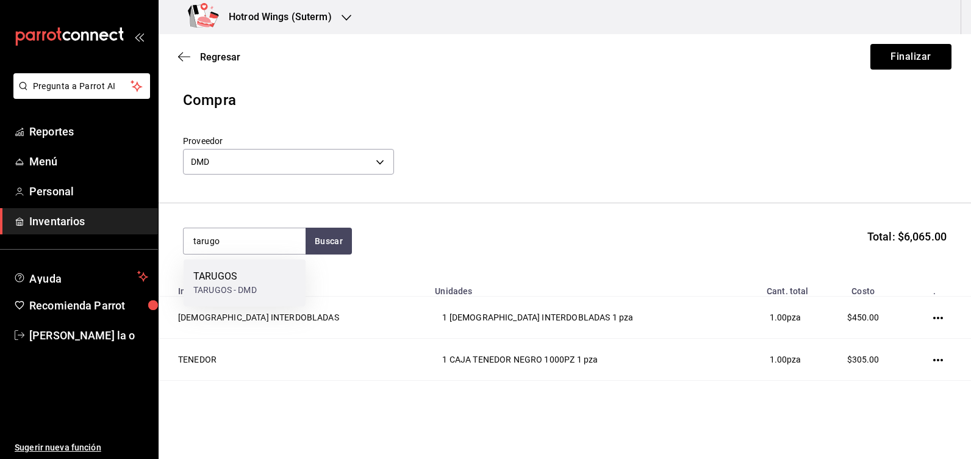
click at [263, 281] on div "TARUGOS TARUGOS - DMD" at bounding box center [245, 282] width 122 height 47
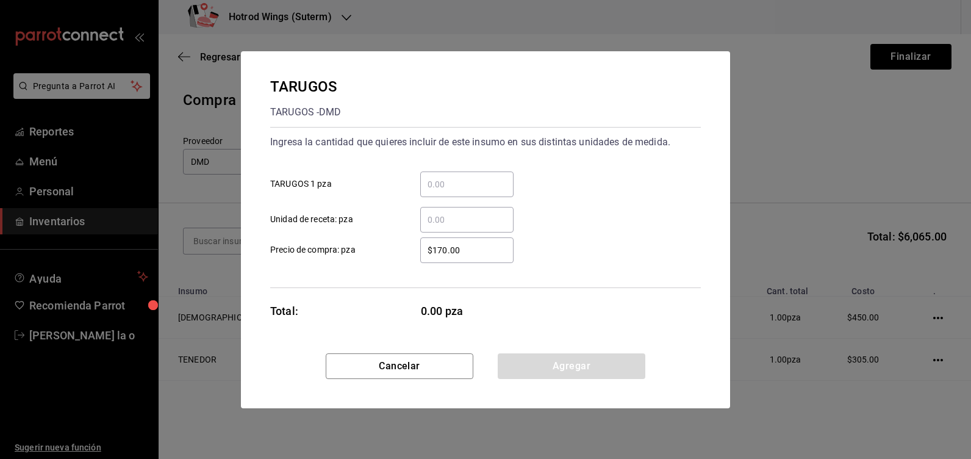
click at [446, 184] on input "​ TARUGOS 1 pza" at bounding box center [466, 184] width 93 height 15
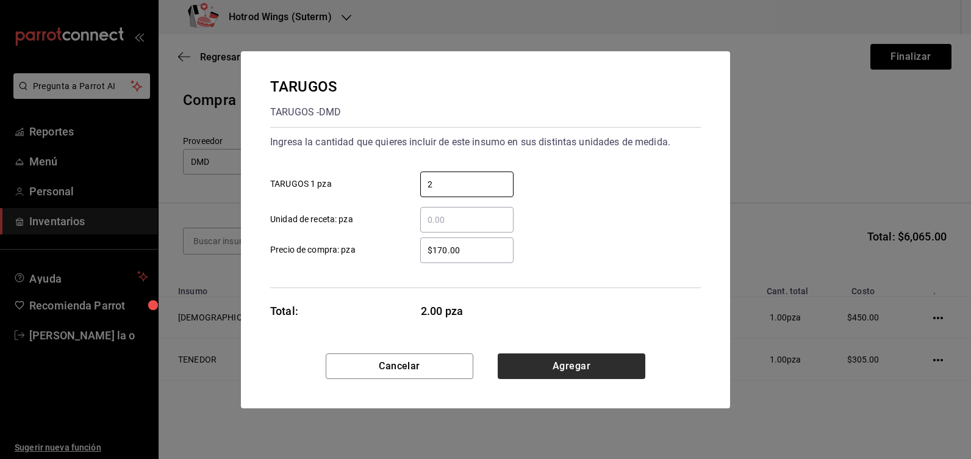
type input "2"
click at [592, 371] on button "Agregar" at bounding box center [572, 366] width 148 height 26
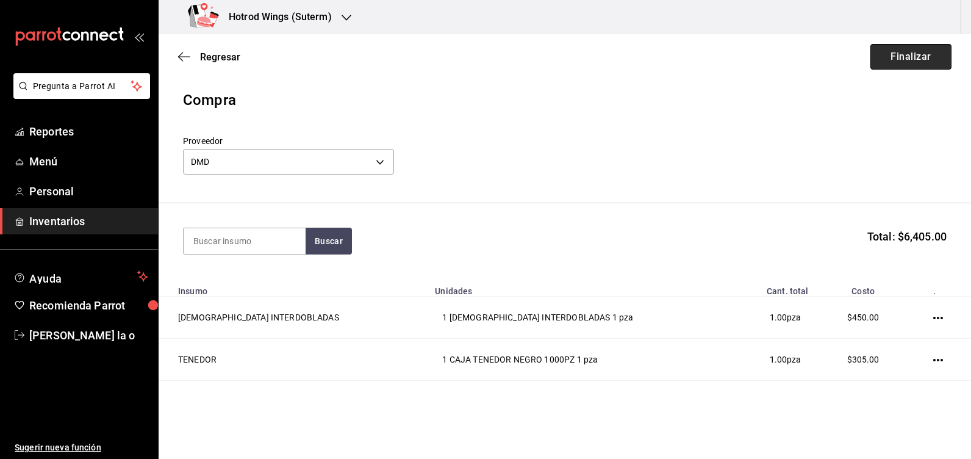
drag, startPoint x: 920, startPoint y: 55, endPoint x: 910, endPoint y: 53, distance: 9.3
click at [917, 55] on button "Finalizar" at bounding box center [910, 57] width 81 height 26
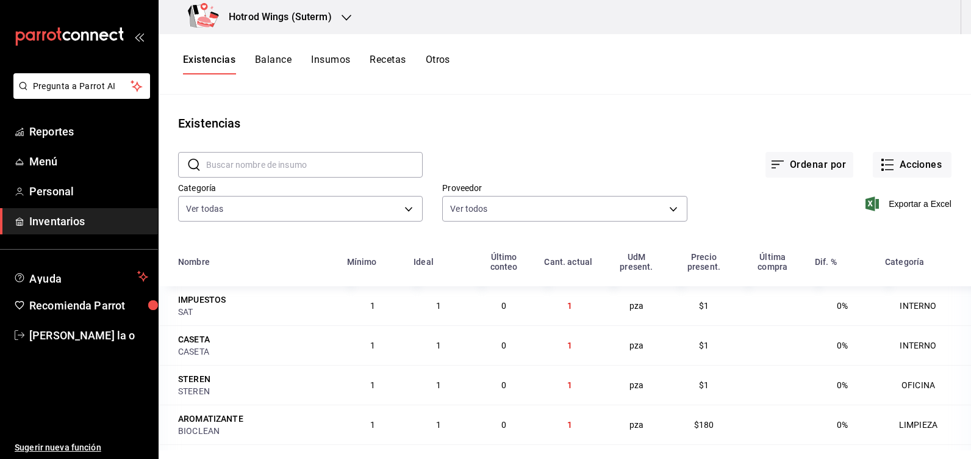
click at [347, 24] on div "Hotrod Wings (Suterm)" at bounding box center [262, 17] width 188 height 34
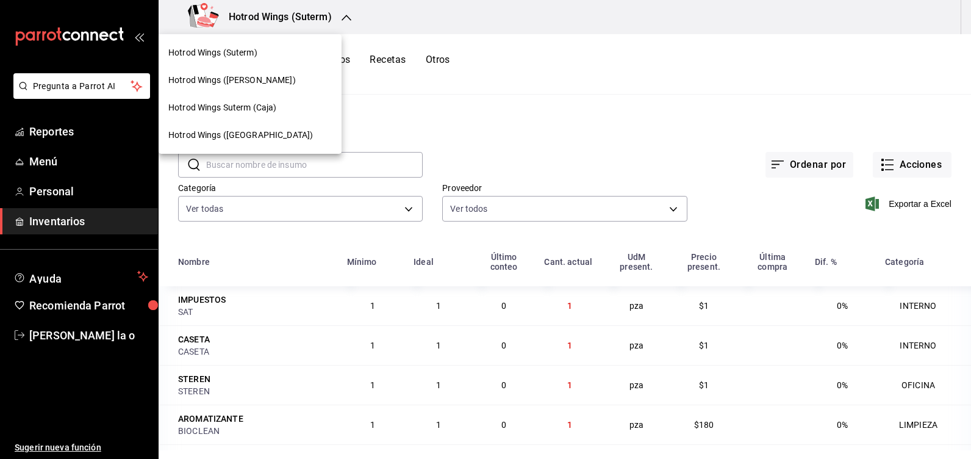
click at [266, 82] on div "Hotrod Wings ([PERSON_NAME])" at bounding box center [249, 80] width 163 height 13
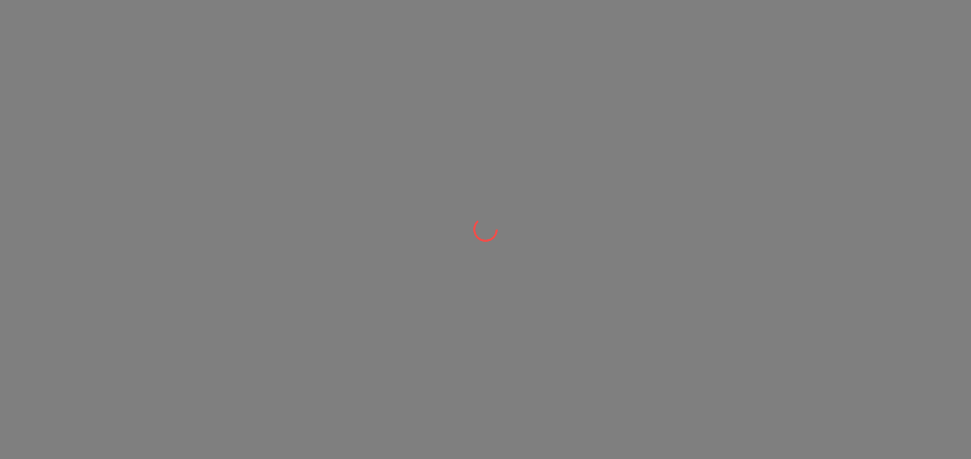
click at [888, 168] on div at bounding box center [485, 229] width 971 height 459
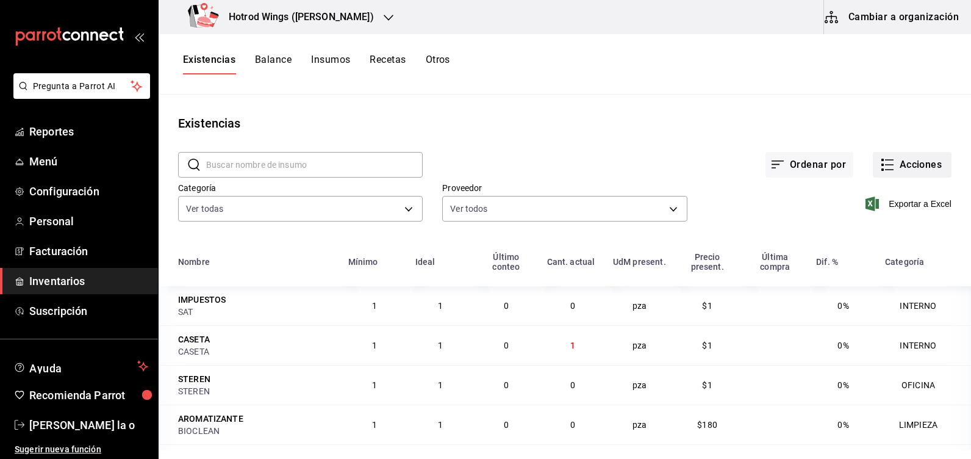
click at [894, 171] on button "Acciones" at bounding box center [912, 165] width 79 height 26
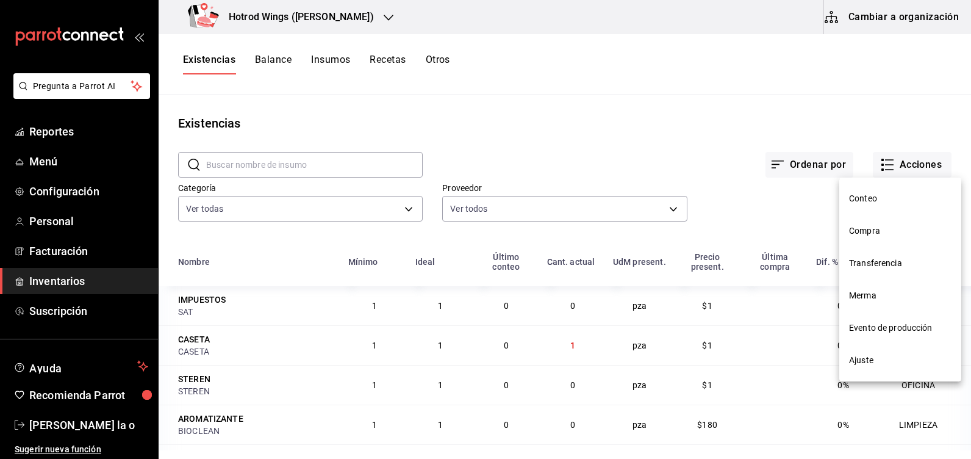
click at [869, 231] on span "Compra" at bounding box center [900, 230] width 102 height 13
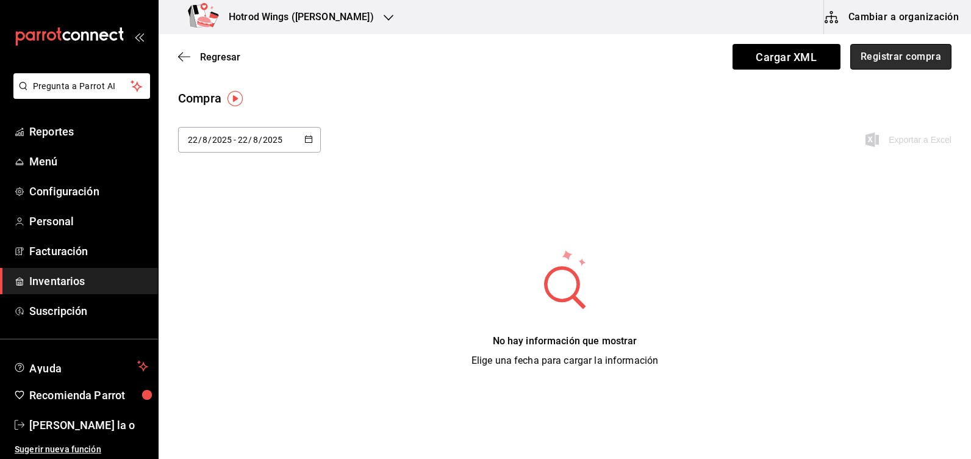
click at [890, 58] on button "Registrar compra" at bounding box center [900, 57] width 101 height 26
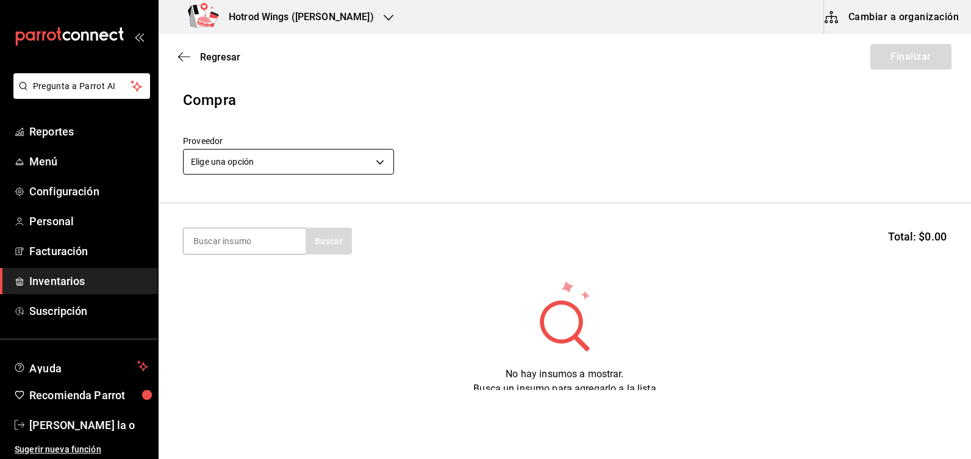
click at [375, 155] on body "Pregunta a Parrot AI Reportes Menú Configuración Personal Facturación Inventari…" at bounding box center [485, 195] width 971 height 390
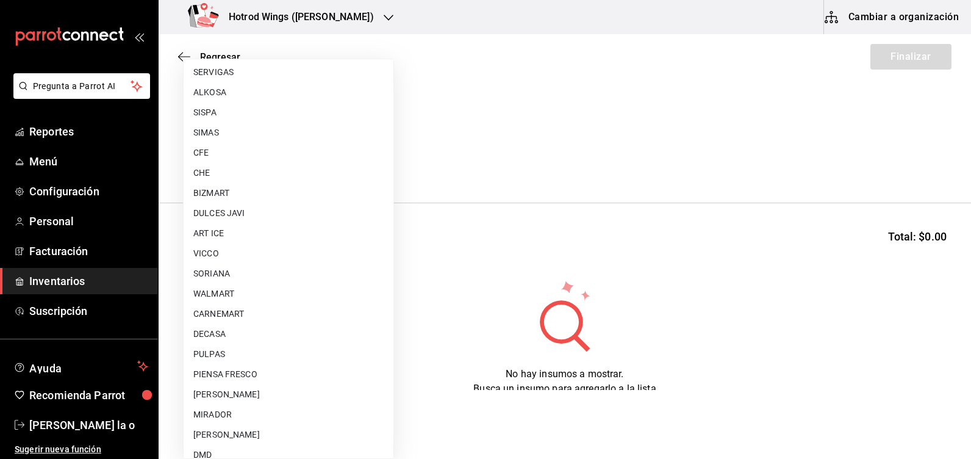
scroll to position [818, 0]
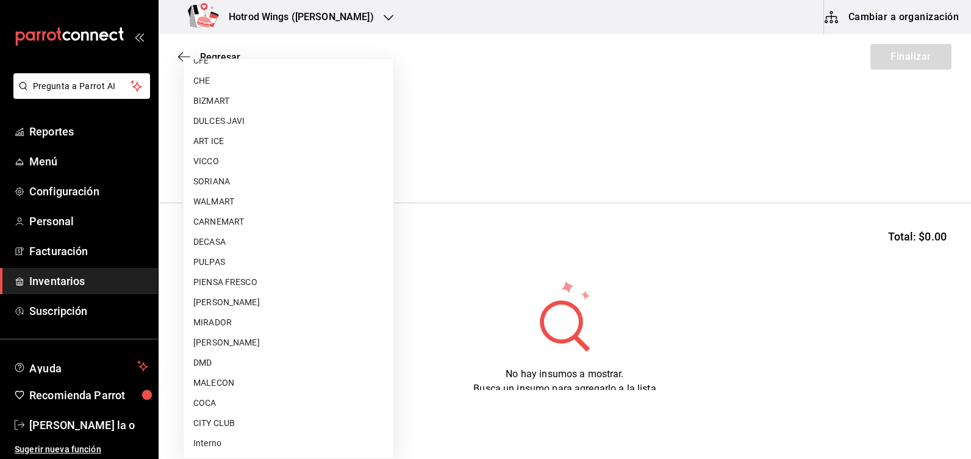
click at [238, 362] on li "DMD" at bounding box center [289, 362] width 210 height 20
type input "439b44dd-605b-44ca-bbd3-ac14e7d8c4e8"
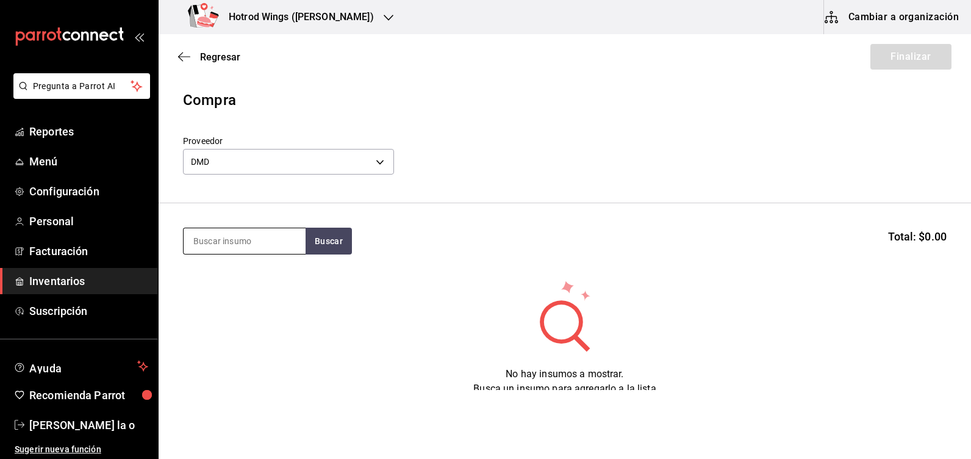
click at [246, 241] on input at bounding box center [245, 241] width 122 height 26
type input "vaso"
click at [311, 238] on button "Buscar" at bounding box center [329, 240] width 46 height 27
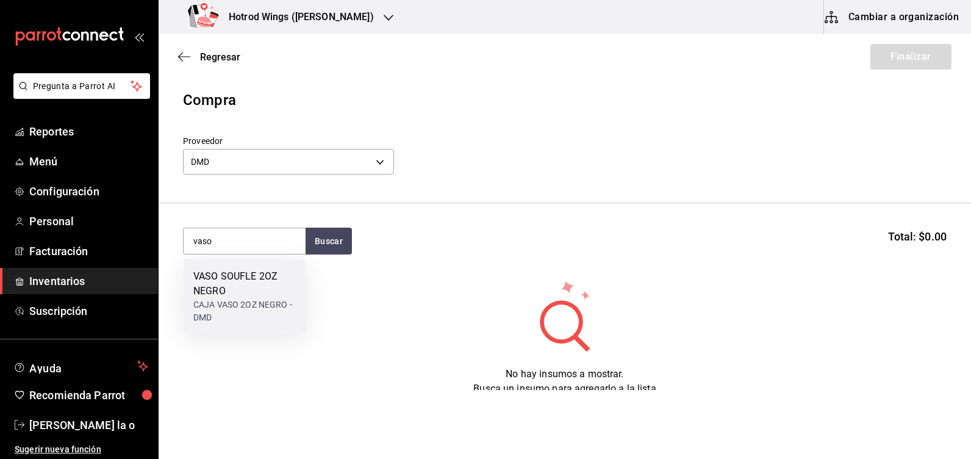
click at [253, 291] on div "VASO SOUFLE 2OZ NEGRO" at bounding box center [244, 283] width 102 height 29
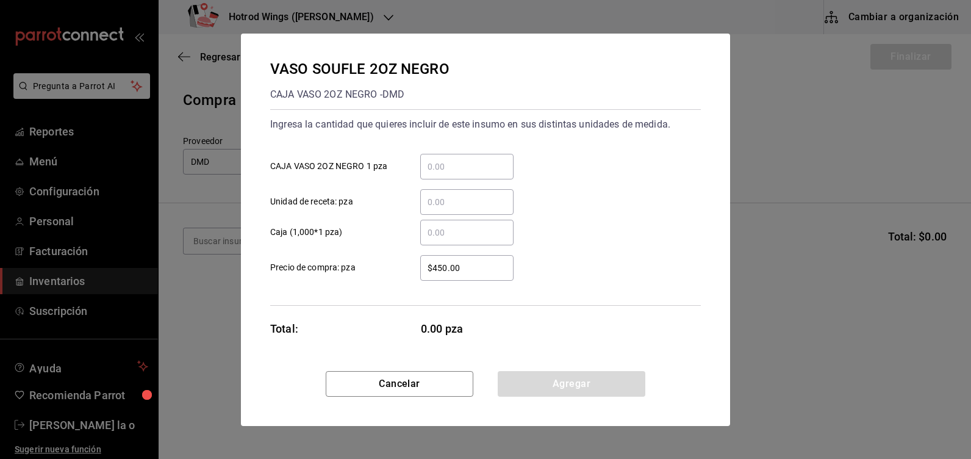
click at [435, 174] on div "​" at bounding box center [466, 167] width 93 height 26
click at [435, 174] on input "​ CAJA VASO 2OZ NEGRO 1 pza" at bounding box center [466, 166] width 93 height 15
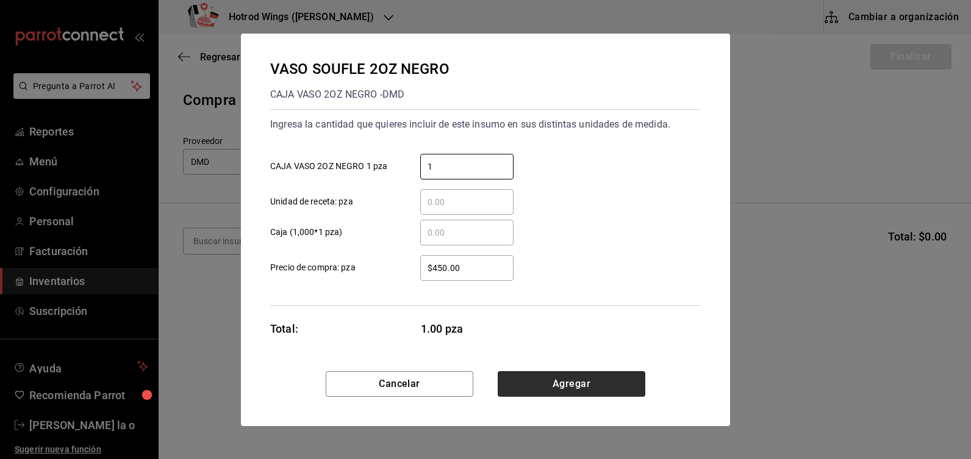
type input "1"
click at [581, 373] on button "Agregar" at bounding box center [572, 384] width 148 height 26
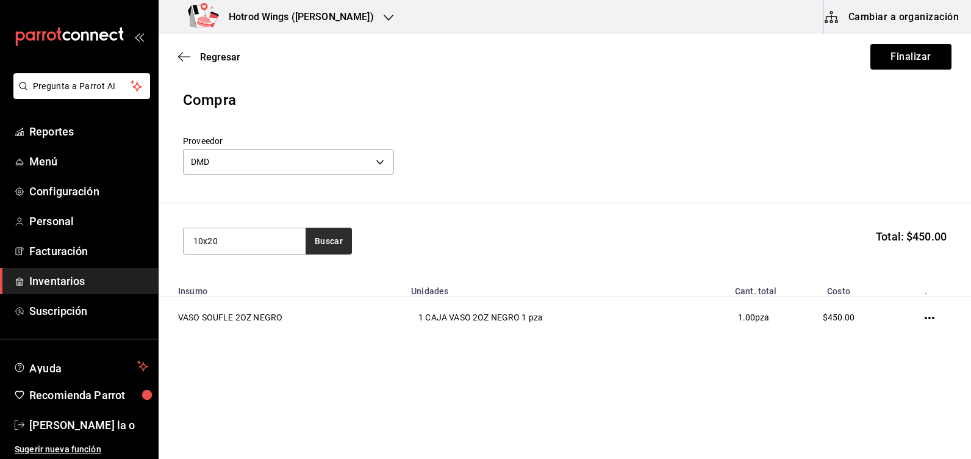
type input "10x20"
click at [313, 235] on button "Buscar" at bounding box center [329, 240] width 46 height 27
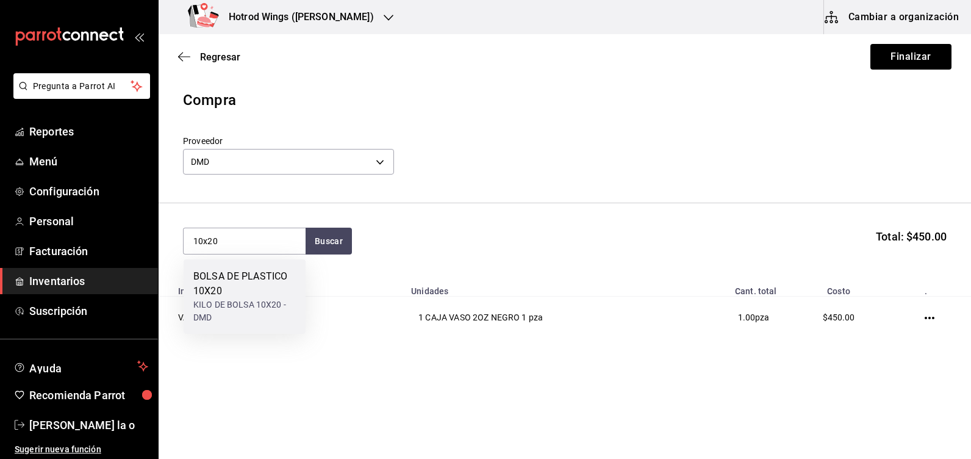
click at [248, 271] on div "BOLSA DE PLASTICO 10X20" at bounding box center [244, 283] width 102 height 29
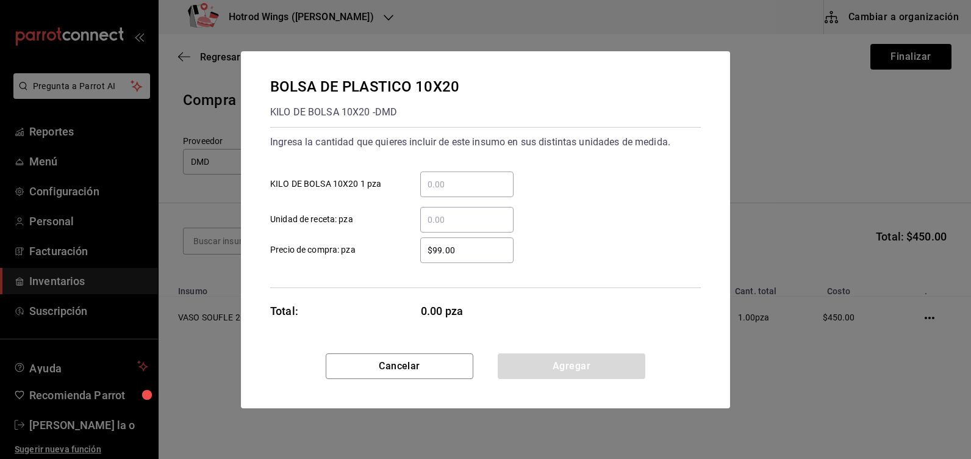
click at [442, 182] on input "​ KILO DE BOLSA 10X20 1 pza" at bounding box center [466, 184] width 93 height 15
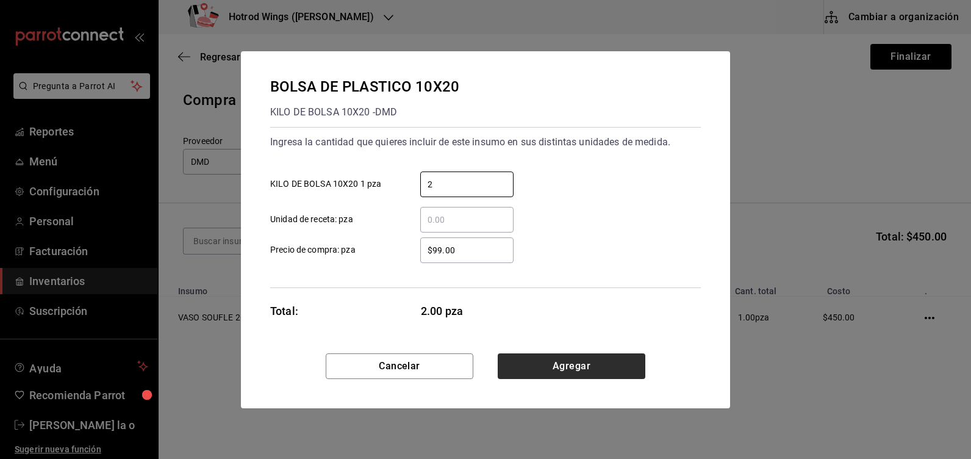
type input "2"
click at [568, 357] on button "Agregar" at bounding box center [572, 366] width 148 height 26
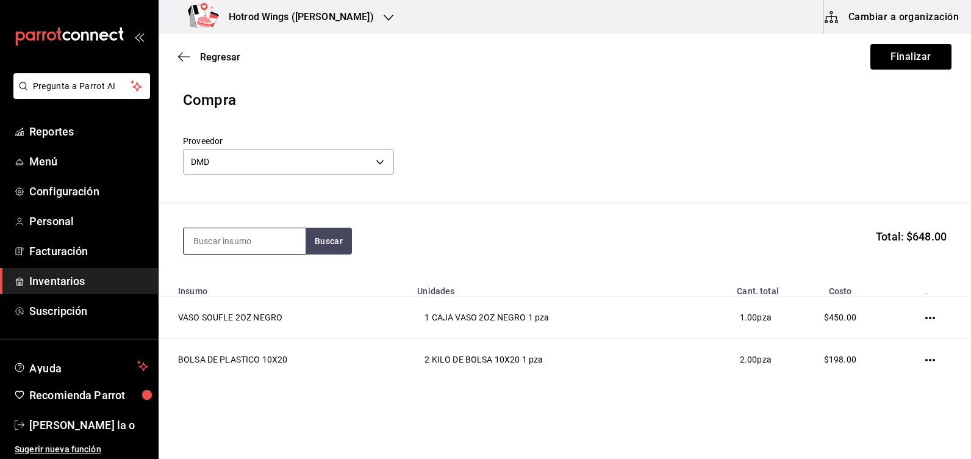
click at [246, 245] on input at bounding box center [245, 241] width 122 height 26
type input "bano"
click at [337, 238] on button "Buscar" at bounding box center [329, 240] width 46 height 27
click at [230, 288] on div "PAPEL DE BANO - DMD" at bounding box center [237, 290] width 89 height 13
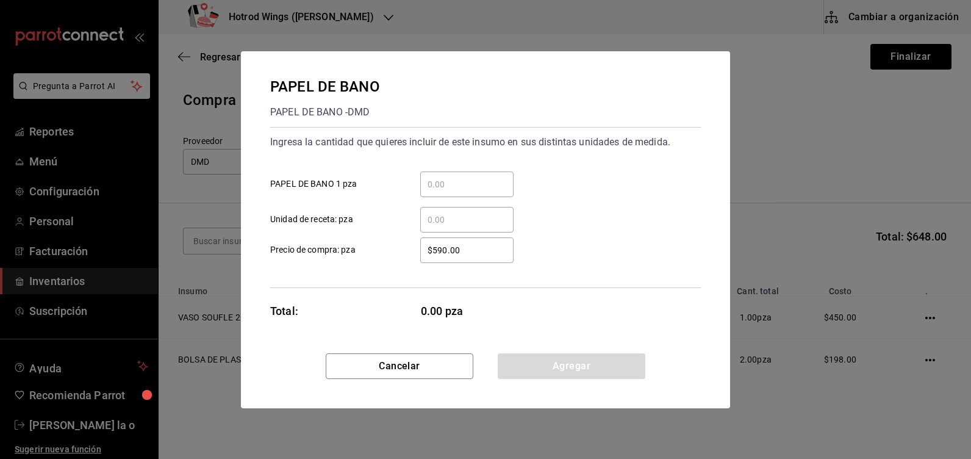
click at [446, 183] on input "​ PAPEL DE BANO 1 pza" at bounding box center [466, 184] width 93 height 15
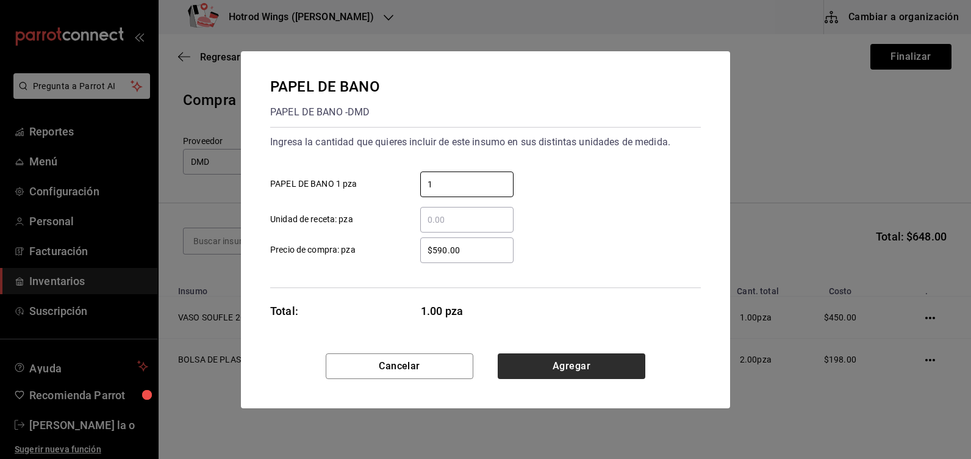
type input "1"
click at [602, 367] on button "Agregar" at bounding box center [572, 366] width 148 height 26
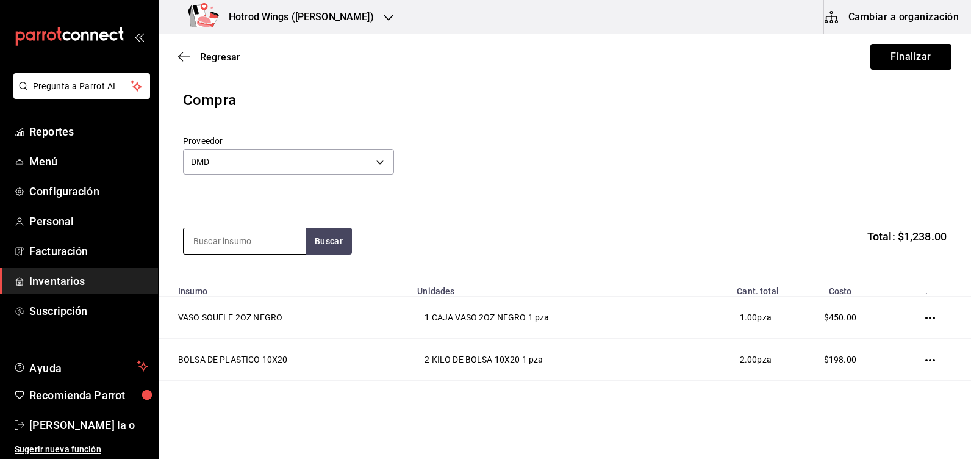
click at [203, 244] on input at bounding box center [245, 241] width 122 height 26
type input "tapa"
click at [337, 235] on button "Buscar" at bounding box center [329, 240] width 46 height 27
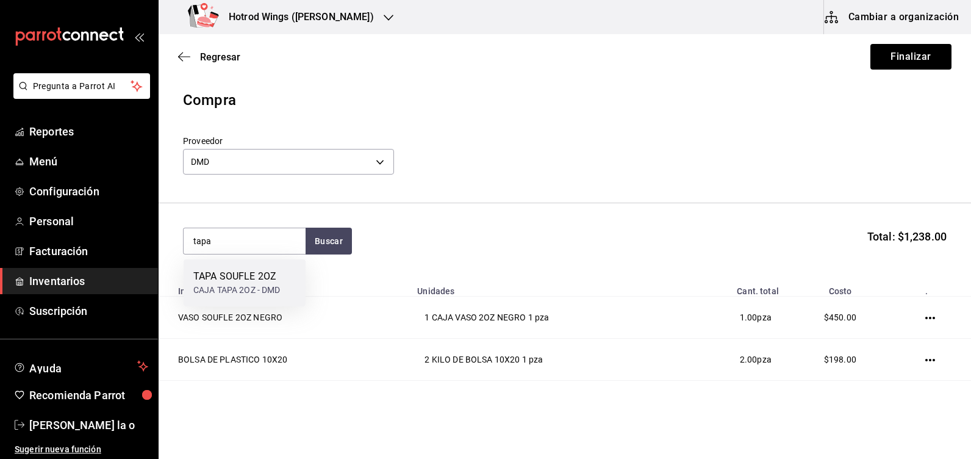
click at [262, 280] on div "TAPA SOUFLE 2OZ" at bounding box center [236, 276] width 87 height 15
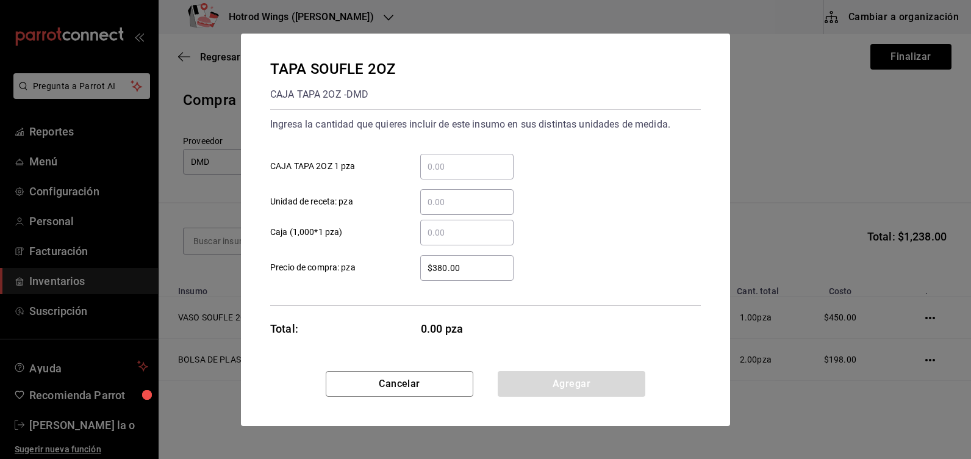
click at [443, 164] on input "​ CAJA TAPA 2OZ 1 pza" at bounding box center [466, 166] width 93 height 15
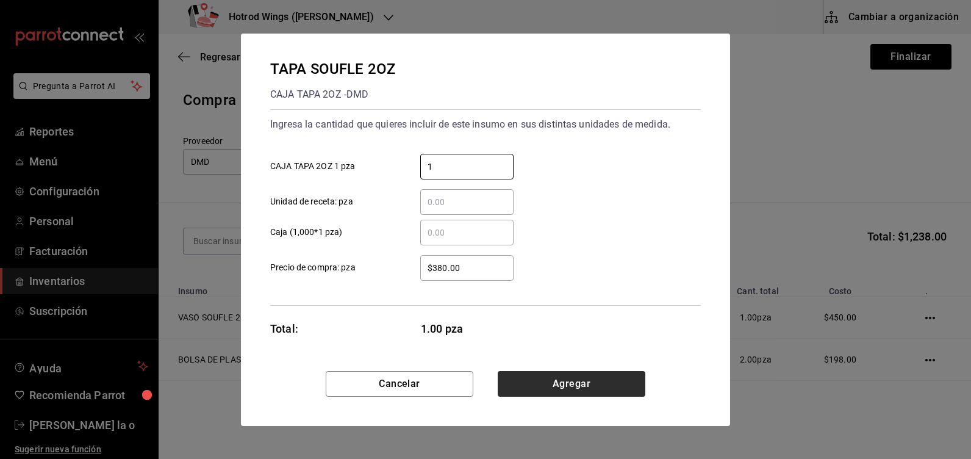
type input "1"
drag, startPoint x: 593, startPoint y: 378, endPoint x: 459, endPoint y: 360, distance: 135.4
click at [593, 378] on button "Agregar" at bounding box center [572, 384] width 148 height 26
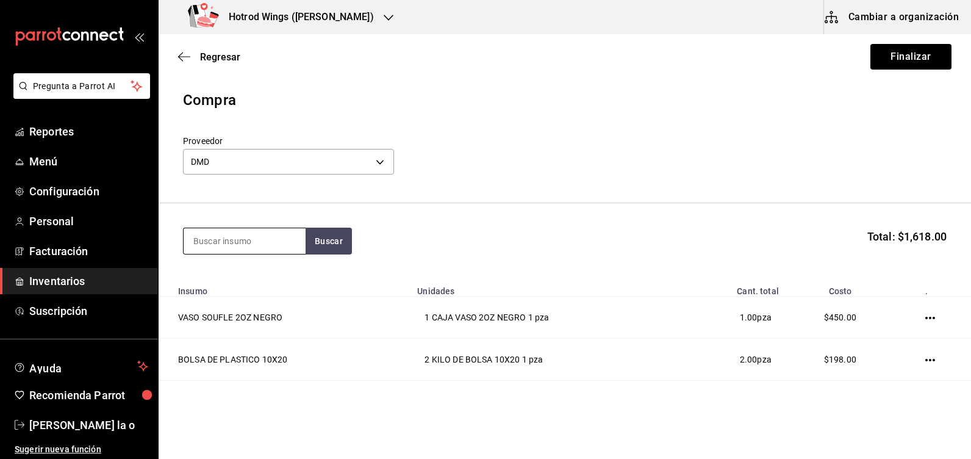
click at [213, 235] on input at bounding box center [245, 241] width 122 height 26
type input "7x7"
click at [327, 239] on button "Buscar" at bounding box center [329, 240] width 46 height 27
click at [270, 280] on div "7X7 LISO BIO" at bounding box center [244, 276] width 102 height 15
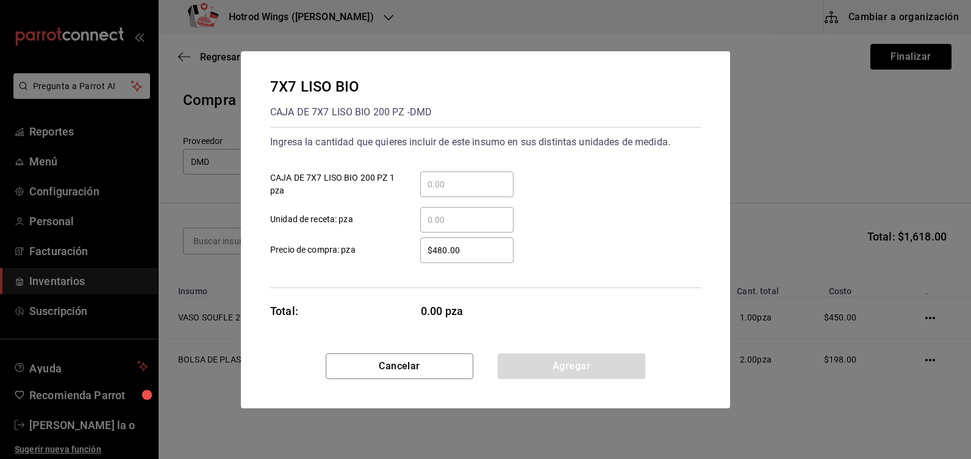
click at [457, 181] on input "​ CAJA DE 7X7 LISO BIO 200 PZ 1 pza" at bounding box center [466, 184] width 93 height 15
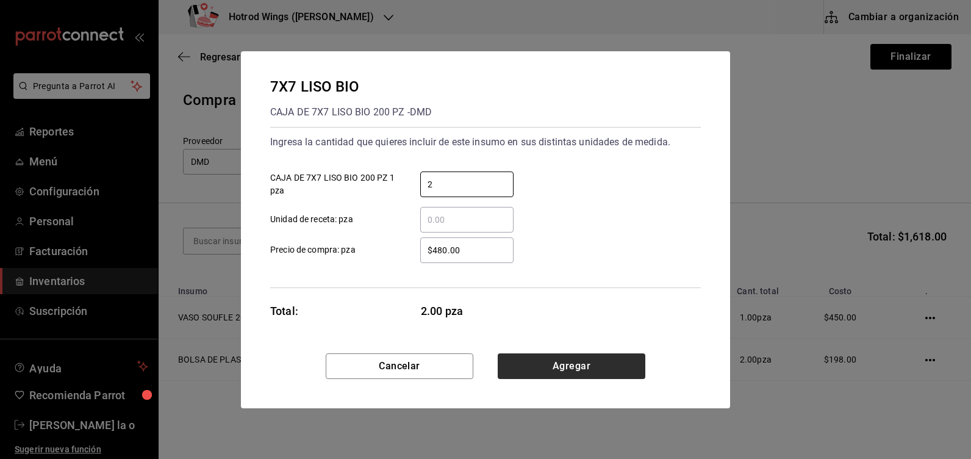
type input "2"
drag, startPoint x: 625, startPoint y: 368, endPoint x: 560, endPoint y: 351, distance: 67.3
click at [624, 368] on button "Agregar" at bounding box center [572, 366] width 148 height 26
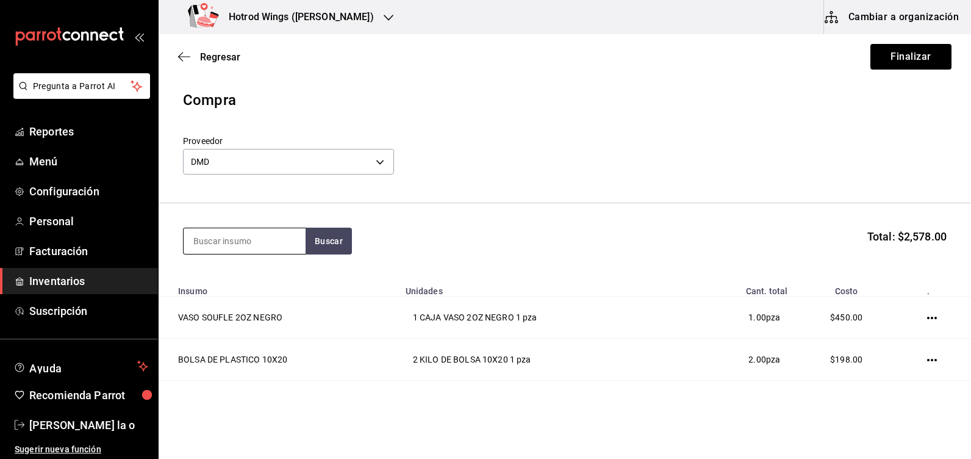
click at [240, 248] on input at bounding box center [245, 241] width 122 height 26
type input "8x8"
click at [329, 241] on button "Buscar" at bounding box center [329, 240] width 46 height 27
click at [246, 307] on div "CAJA DE 8X8 LISO BIO 200 PZ - DMD" at bounding box center [244, 297] width 102 height 26
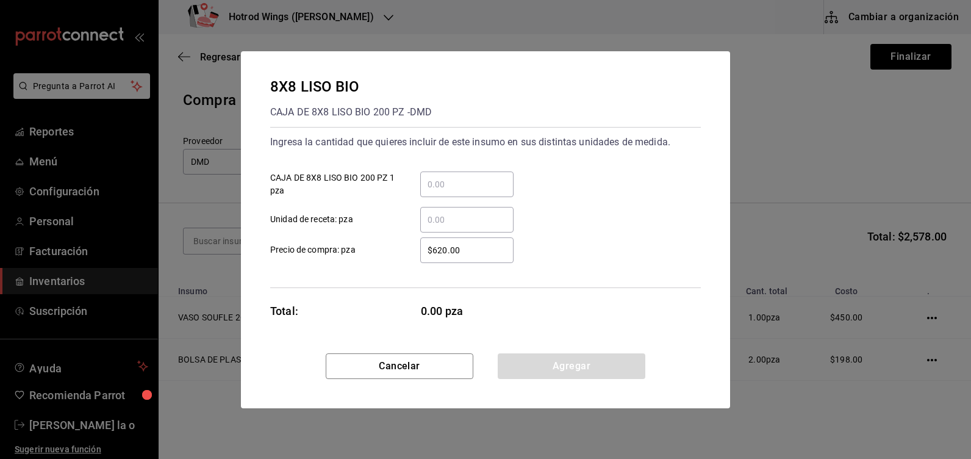
click at [448, 183] on input "​ CAJA DE 8X8 LISO BIO 200 PZ 1 pza" at bounding box center [466, 184] width 93 height 15
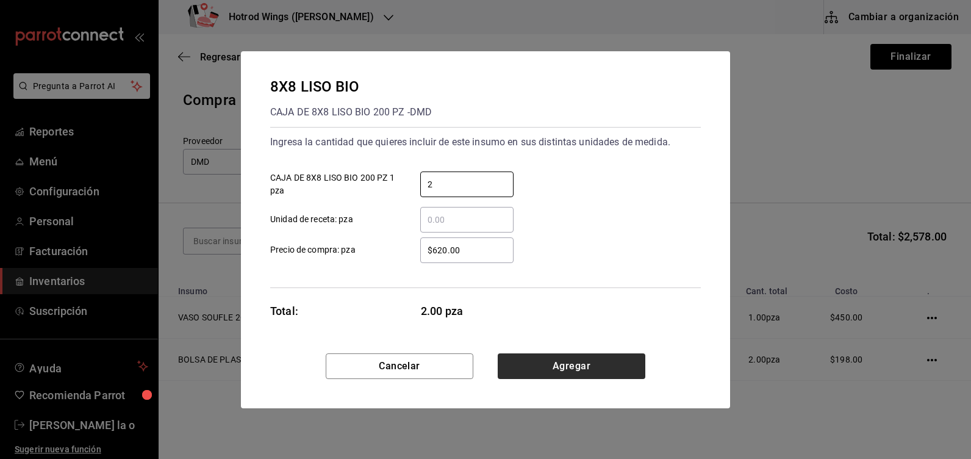
type input "2"
click at [535, 370] on button "Agregar" at bounding box center [572, 366] width 148 height 26
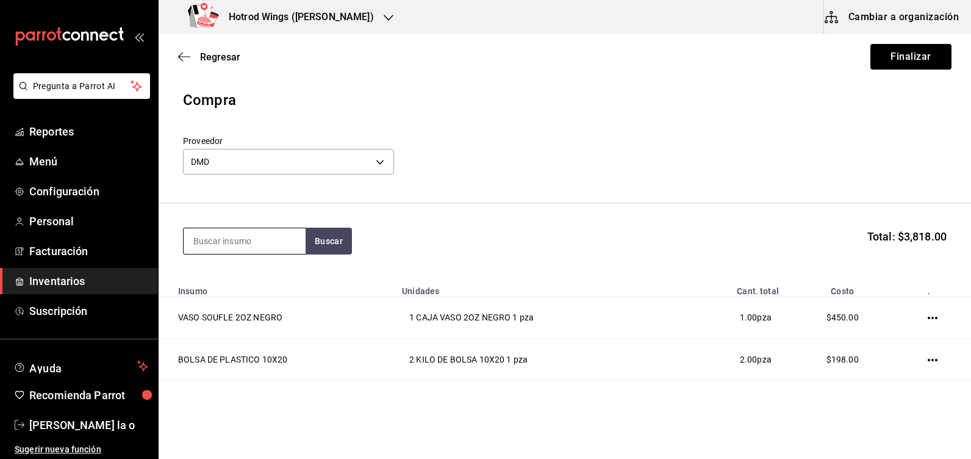
click at [223, 244] on input at bounding box center [245, 241] width 122 height 26
type input "aluminio"
click at [338, 240] on button "Buscar" at bounding box center [329, 240] width 46 height 27
click at [277, 289] on div "PAQUETE DE ALUMINIO - DMD" at bounding box center [244, 297] width 102 height 26
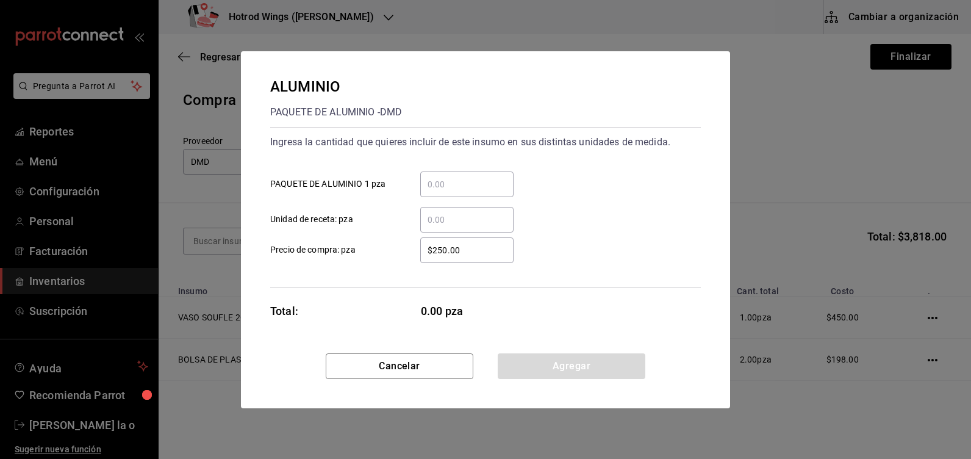
click at [435, 179] on input "​ PAQUETE DE ALUMINIO 1 pza" at bounding box center [466, 184] width 93 height 15
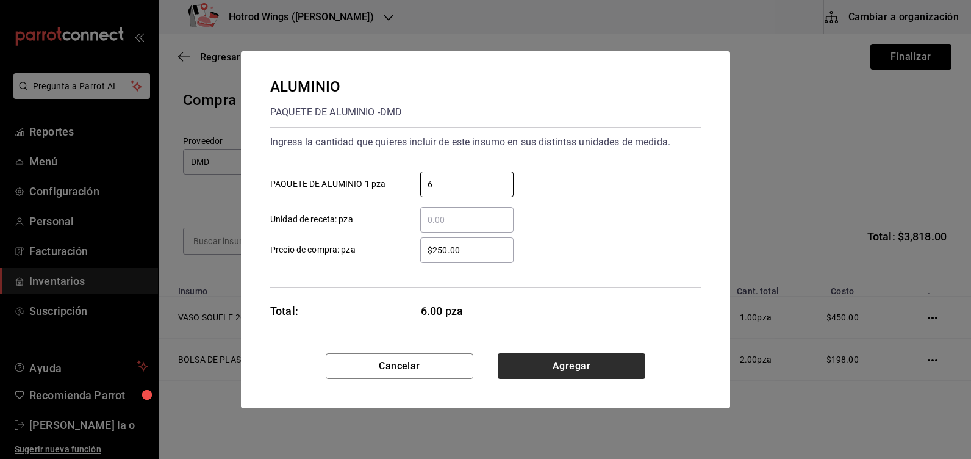
type input "6"
click at [537, 354] on button "Agregar" at bounding box center [572, 366] width 148 height 26
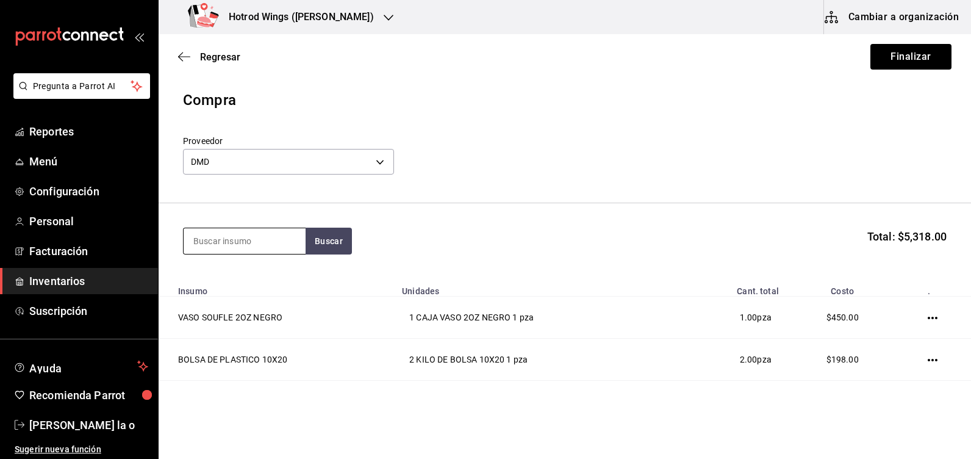
click at [220, 247] on input at bounding box center [245, 241] width 122 height 26
type input "camise"
click at [324, 235] on button "Buscar" at bounding box center [329, 240] width 46 height 27
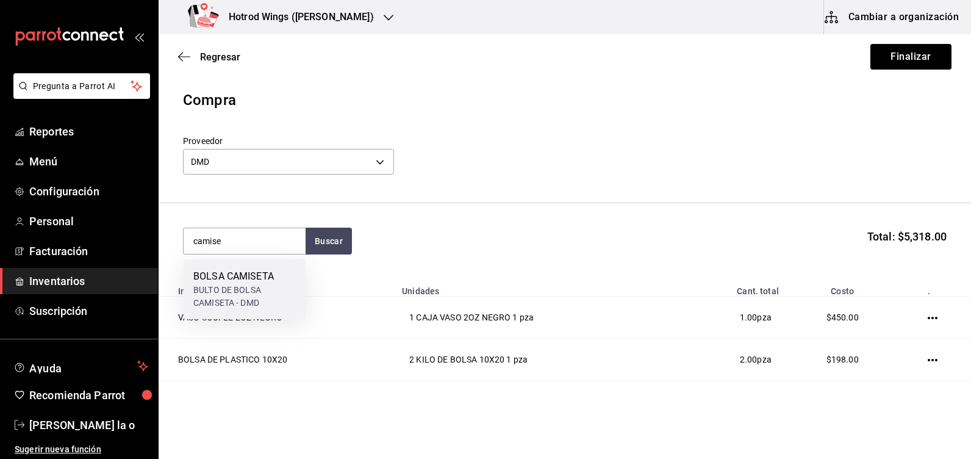
click at [237, 266] on div "BOLSA CAMISETA BULTO DE BOLSA CAMISETA - DMD" at bounding box center [245, 289] width 122 height 60
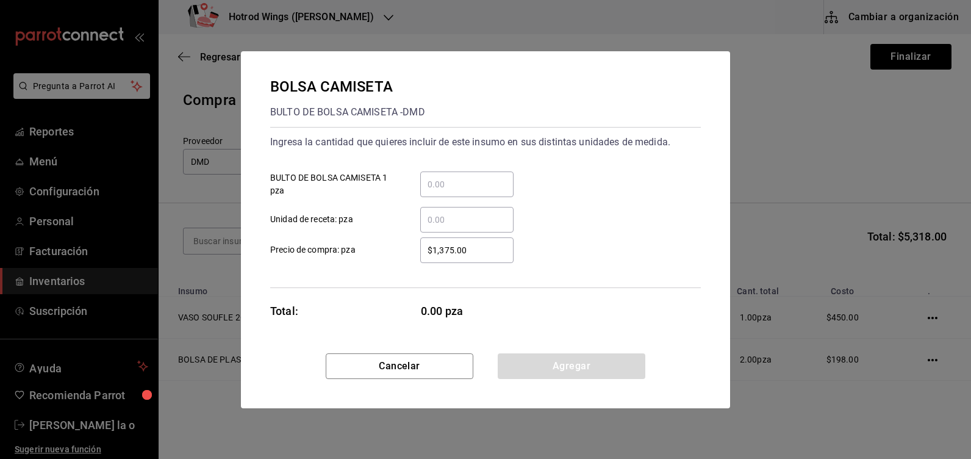
click at [449, 185] on input "​ BULTO DE BOLSA CAMISETA 1 pza" at bounding box center [466, 184] width 93 height 15
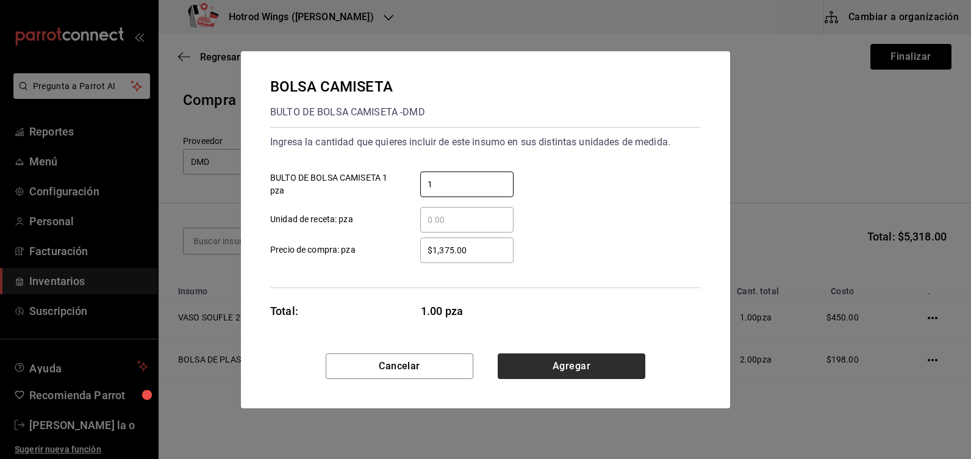
type input "1"
click at [538, 363] on button "Agregar" at bounding box center [572, 366] width 148 height 26
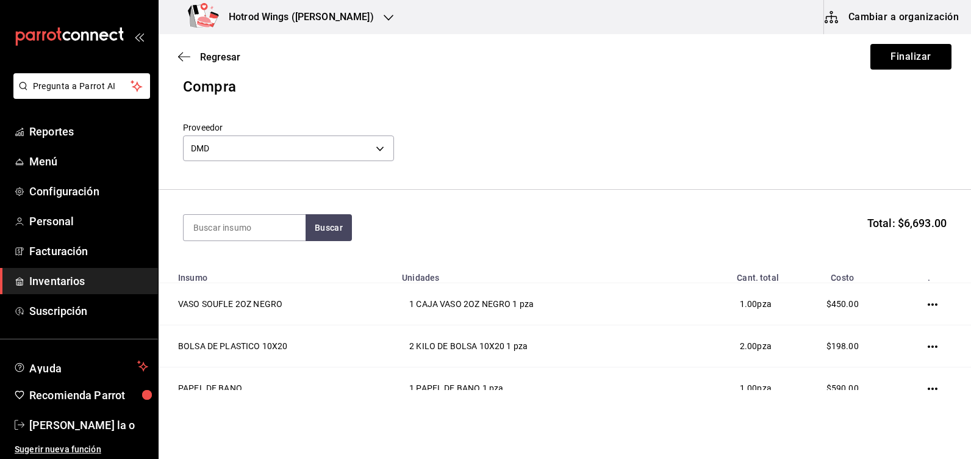
scroll to position [0, 0]
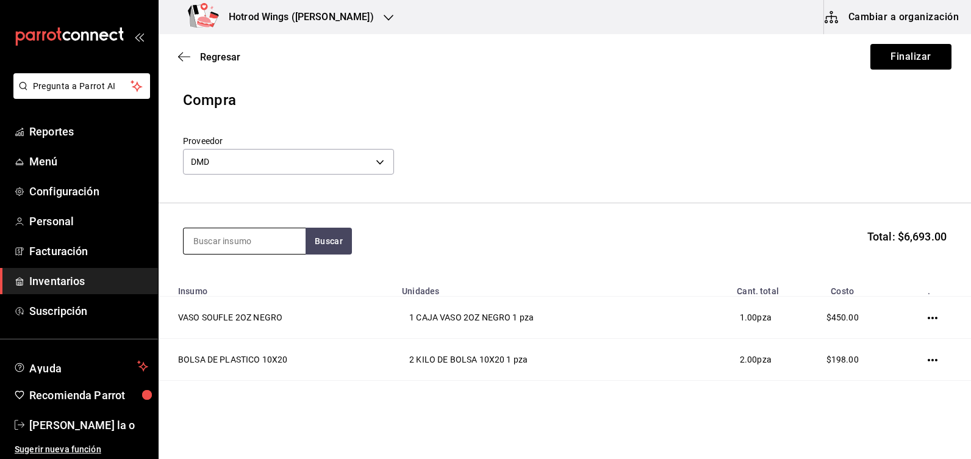
click at [204, 249] on input at bounding box center [245, 241] width 122 height 26
click at [331, 238] on button "Buscar" at bounding box center [329, 240] width 46 height 27
click at [335, 240] on button "Buscar" at bounding box center [329, 240] width 46 height 27
click at [326, 238] on button "Buscar" at bounding box center [329, 240] width 46 height 27
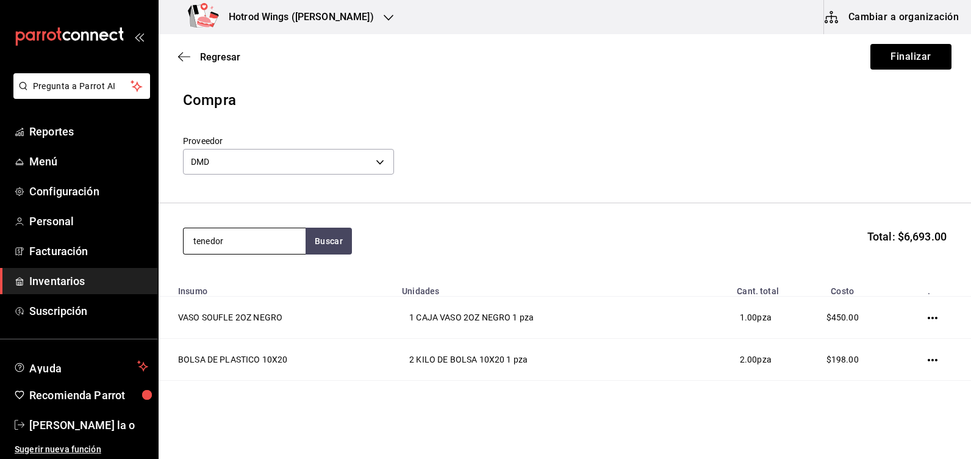
click at [249, 238] on input "tenedor" at bounding box center [245, 241] width 122 height 26
type input "tened"
click at [334, 238] on button "Buscar" at bounding box center [329, 240] width 46 height 27
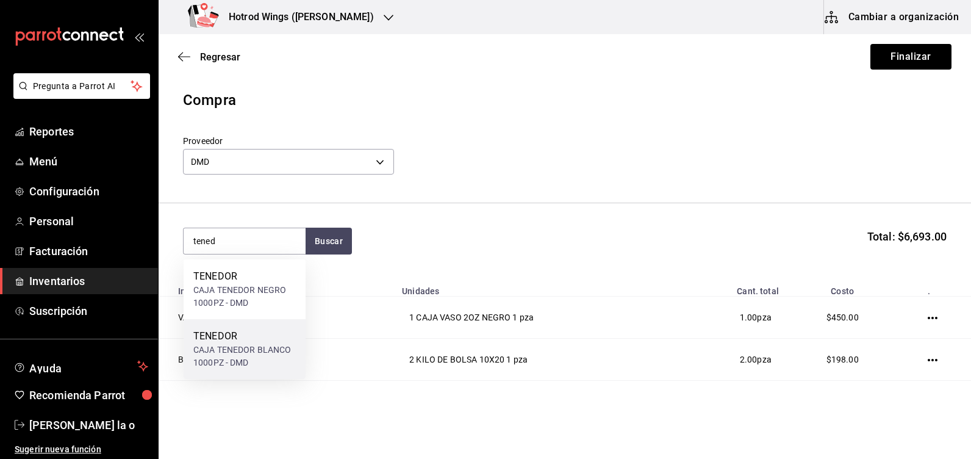
click at [259, 352] on div "CAJA TENEDOR BLANCO 1000PZ - DMD" at bounding box center [244, 356] width 102 height 26
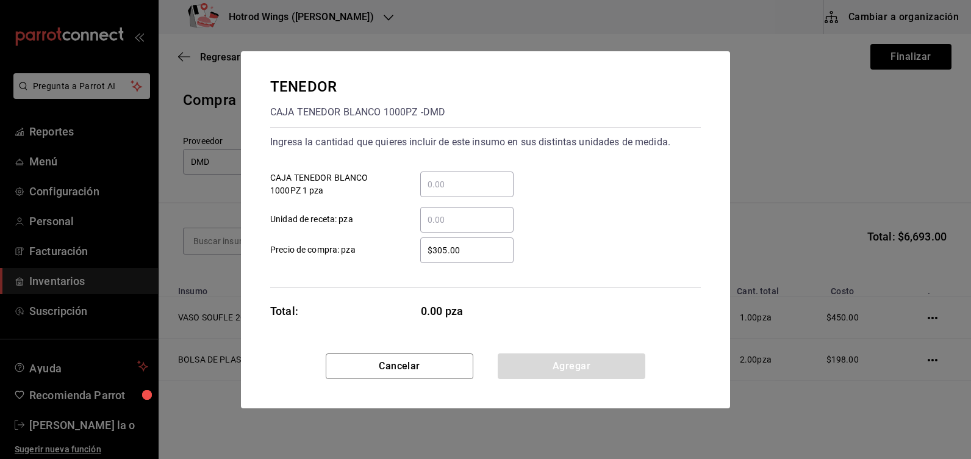
click at [454, 182] on input "​ CAJA TENEDOR BLANCO 1000PZ 1 pza" at bounding box center [466, 184] width 93 height 15
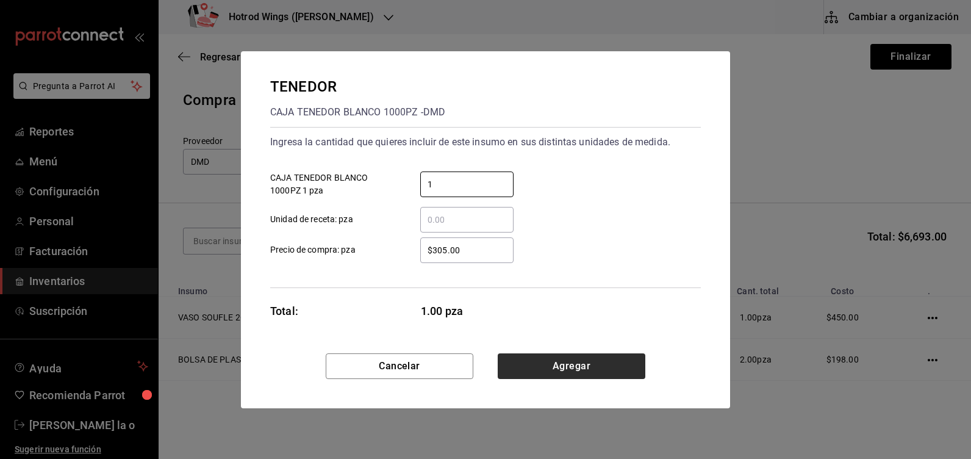
type input "1"
click at [540, 357] on button "Agregar" at bounding box center [572, 366] width 148 height 26
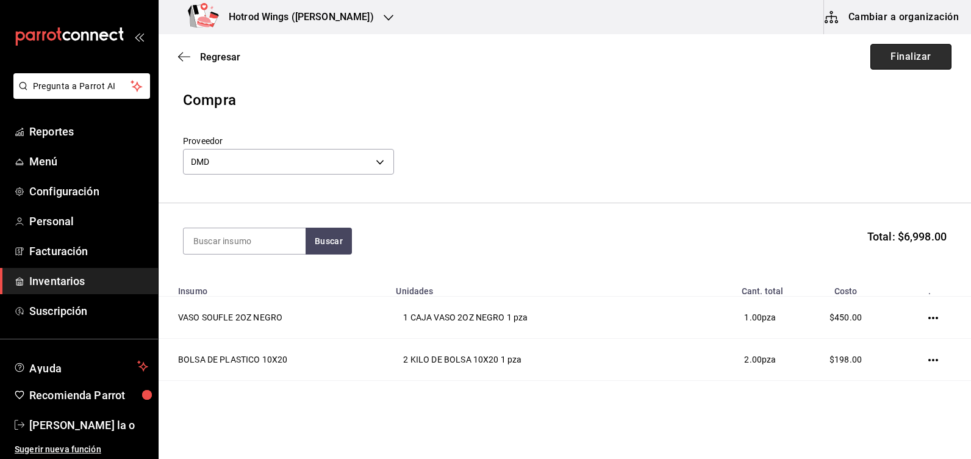
click at [892, 46] on button "Finalizar" at bounding box center [910, 57] width 81 height 26
